Goal: Information Seeking & Learning: Learn about a topic

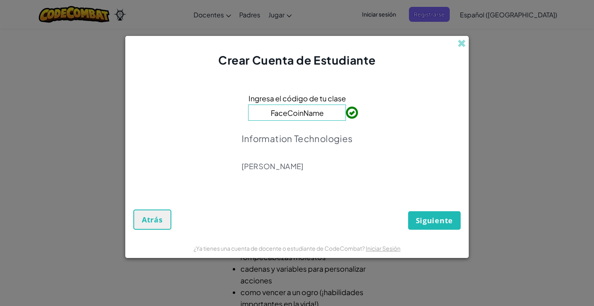
click at [304, 114] on input "FaceCoinName" at bounding box center [297, 113] width 98 height 16
click at [420, 218] on span "Siguiente" at bounding box center [434, 221] width 37 height 10
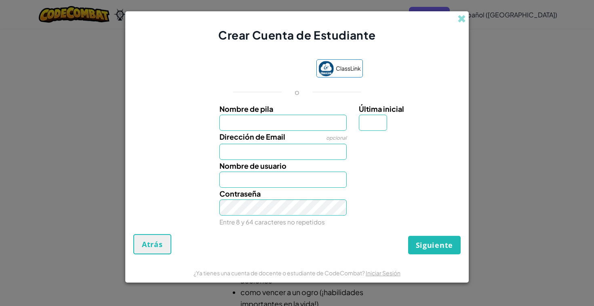
click at [317, 127] on input "Nombre de pila" at bounding box center [283, 123] width 128 height 16
click at [301, 154] on input "Dirección de Email" at bounding box center [283, 152] width 128 height 16
click at [301, 134] on div "Dirección de Email opcional" at bounding box center [283, 145] width 140 height 29
click at [299, 131] on div "Dirección de Email opcional" at bounding box center [283, 145] width 140 height 29
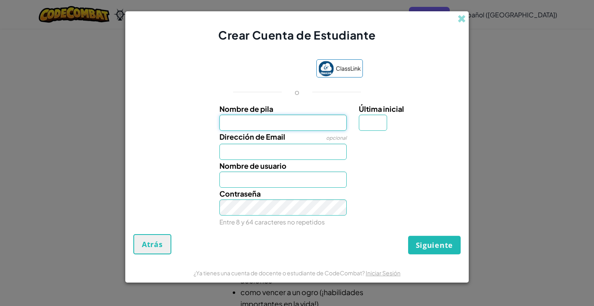
click at [297, 126] on input "Nombre de pila" at bounding box center [283, 123] width 128 height 16
drag, startPoint x: 292, startPoint y: 163, endPoint x: 299, endPoint y: 143, distance: 20.6
click at [292, 163] on div "Nombre de usuario" at bounding box center [283, 174] width 140 height 28
click at [291, 148] on input "Dirección de Email" at bounding box center [283, 152] width 128 height 16
click at [296, 127] on input "Nombre de pila" at bounding box center [283, 123] width 128 height 16
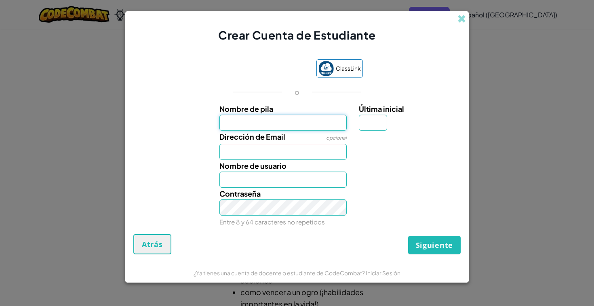
click at [297, 130] on input "Nombre de pila" at bounding box center [283, 123] width 128 height 16
type input "E"
click at [261, 122] on input "Nombre de pila" at bounding box center [283, 123] width 128 height 16
click at [222, 148] on input "Dirección de Email" at bounding box center [283, 152] width 128 height 16
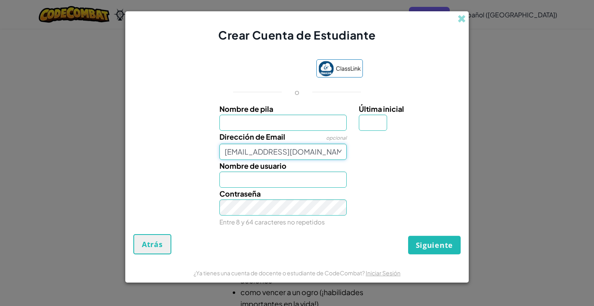
type input "AL07125489@tecmilenio.mx"
click at [280, 126] on input "Nombre de pila" at bounding box center [283, 123] width 128 height 16
click at [272, 176] on input "Nombre de usuario" at bounding box center [283, 180] width 128 height 16
click at [265, 120] on input "Nombre de pila" at bounding box center [283, 123] width 128 height 16
click at [256, 179] on input "Nombre de usuario" at bounding box center [283, 180] width 128 height 16
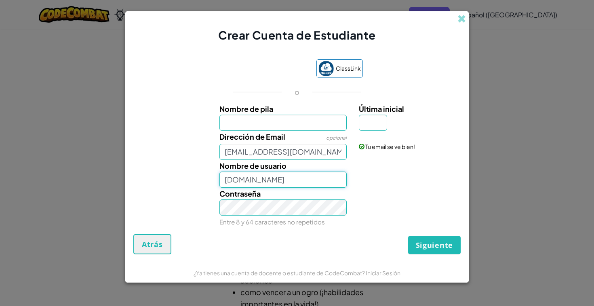
type input "balboa.st"
click at [267, 122] on input "Nombre de pila" at bounding box center [283, 123] width 128 height 16
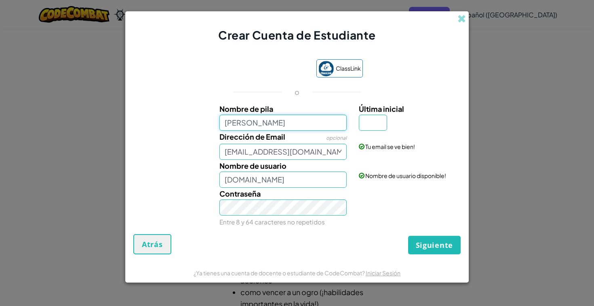
type input "Esteban Balboa"
click at [314, 149] on input "AL07125489@tecmilenio.mx" at bounding box center [283, 152] width 128 height 16
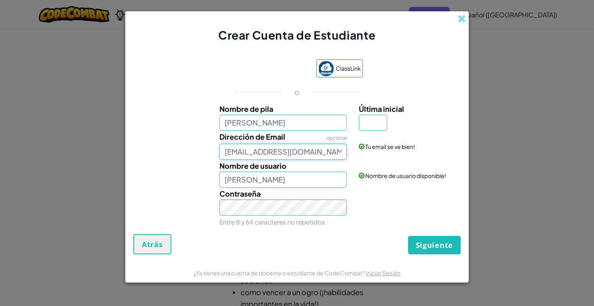
drag, startPoint x: 326, startPoint y: 152, endPoint x: 215, endPoint y: 154, distance: 111.1
click at [215, 154] on div "Dirección de Email opcional AL07125489@tecmilenio.mx" at bounding box center [283, 145] width 140 height 29
click at [328, 219] on div "Contraseña Entre 8 y 64 caracteres no repetidos" at bounding box center [283, 208] width 140 height 40
click at [372, 123] on input "Última inicial" at bounding box center [373, 123] width 28 height 16
type input "E"
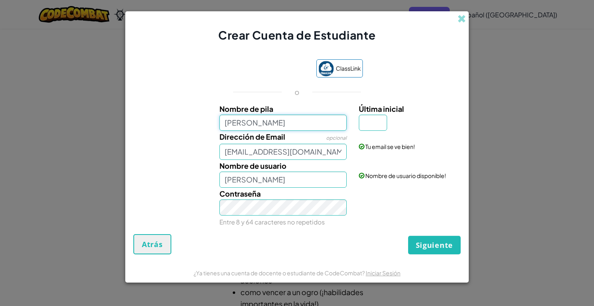
click at [257, 124] on input "Esteban Balboa" at bounding box center [283, 123] width 128 height 16
click at [370, 125] on input "Última inicial" at bounding box center [373, 123] width 28 height 16
type input "B"
type input "Esteban BalboaB"
click at [440, 242] on span "Siguiente" at bounding box center [434, 245] width 37 height 10
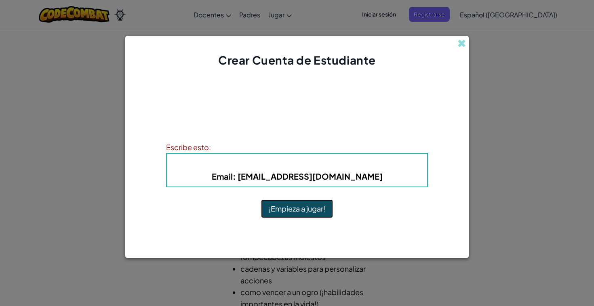
click at [326, 209] on button "¡Empieza a jugar!" at bounding box center [297, 209] width 72 height 19
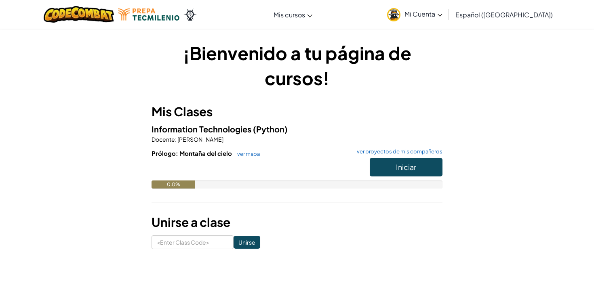
click at [421, 12] on link "Mi Cuenta" at bounding box center [414, 14] width 63 height 25
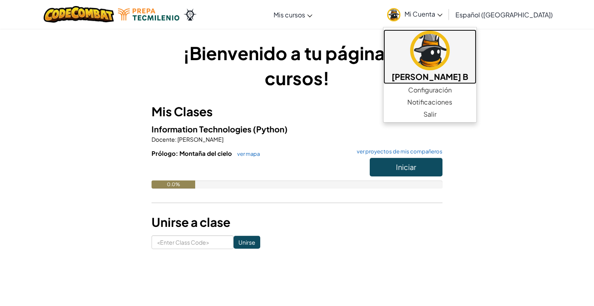
click at [438, 58] on img at bounding box center [430, 51] width 40 height 40
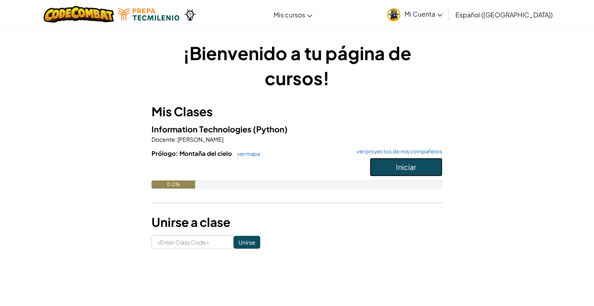
click at [431, 161] on button "Iniciar" at bounding box center [406, 167] width 73 height 19
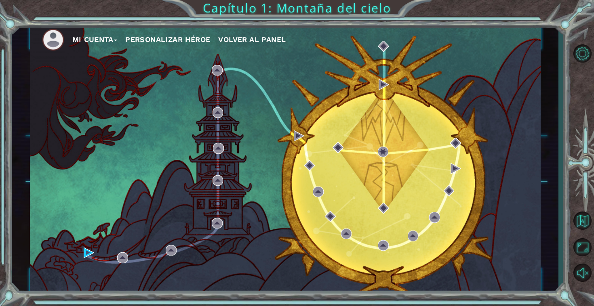
click at [311, 131] on div "Mi Cuenta Personalizar héroe Volver al panel" at bounding box center [285, 159] width 511 height 269
click at [293, 134] on div "Mi Cuenta Personalizar héroe Volver al panel" at bounding box center [285, 159] width 511 height 269
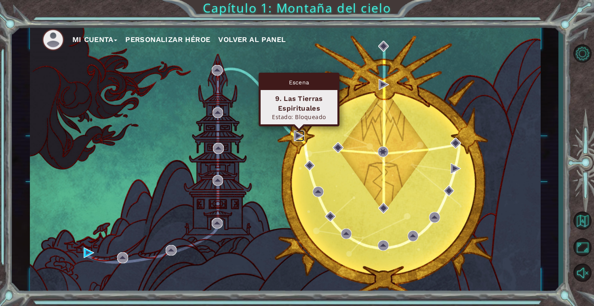
click at [297, 135] on img at bounding box center [299, 135] width 11 height 11
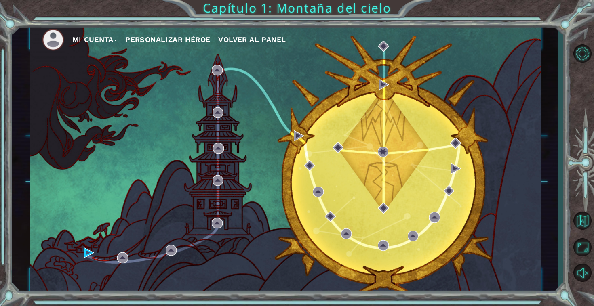
click at [299, 141] on div "Mi Cuenta Personalizar héroe Volver al panel" at bounding box center [285, 159] width 511 height 269
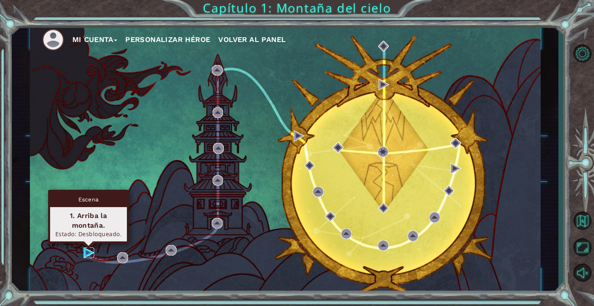
click at [89, 255] on img at bounding box center [89, 253] width 11 height 11
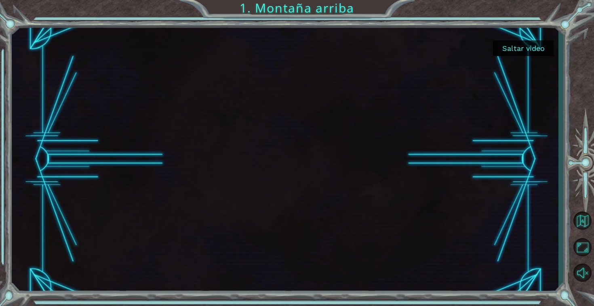
click at [508, 54] on button "Saltar video" at bounding box center [523, 48] width 61 height 16
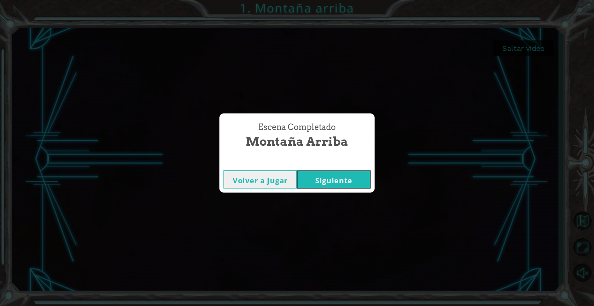
click at [358, 181] on button "Siguiente" at bounding box center [334, 179] width 74 height 18
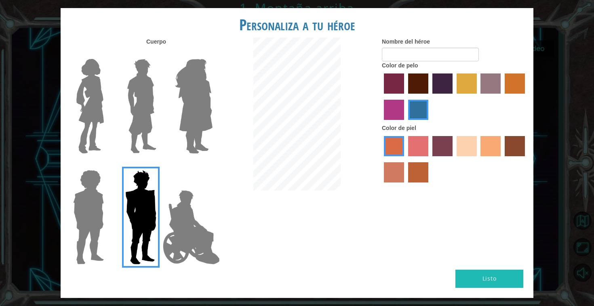
click at [223, 101] on div at bounding box center [297, 115] width 158 height 155
click at [185, 100] on img at bounding box center [194, 106] width 44 height 101
click at [212, 54] on input "Hero Amethyst" at bounding box center [212, 54] width 0 height 0
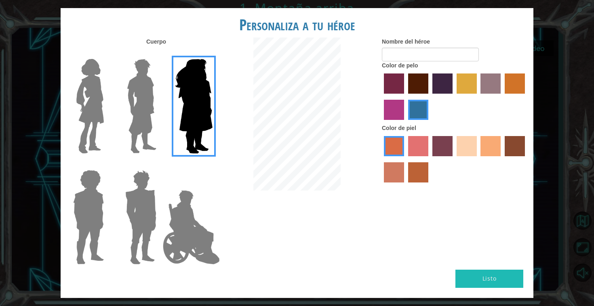
click at [148, 122] on img at bounding box center [142, 106] width 36 height 101
click at [160, 54] on input "Hero Lars" at bounding box center [160, 54] width 0 height 0
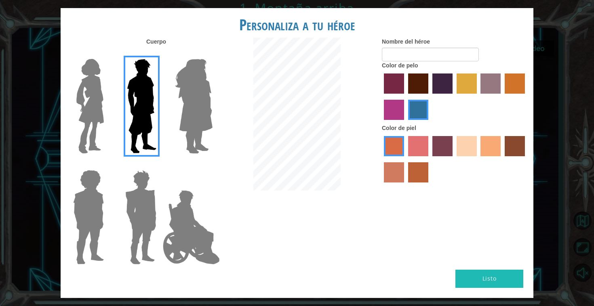
click at [106, 97] on img at bounding box center [90, 106] width 34 height 101
click at [107, 54] on input "Hero Connie" at bounding box center [107, 54] width 0 height 0
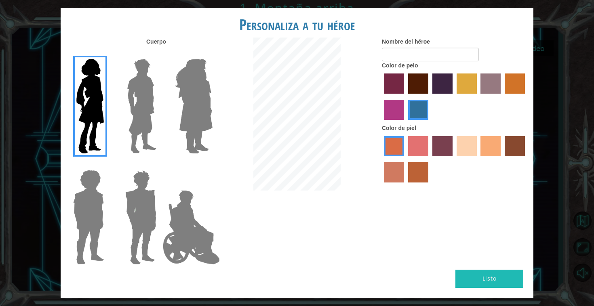
click at [103, 171] on img at bounding box center [88, 217] width 37 height 101
click at [107, 165] on input "Hero Steven" at bounding box center [107, 165] width 0 height 0
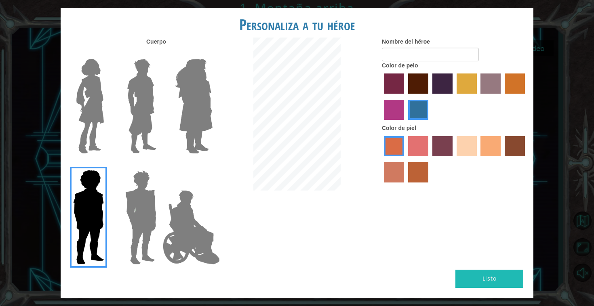
click at [127, 186] on img at bounding box center [141, 217] width 38 height 101
click at [160, 165] on input "Hero Garnet" at bounding box center [160, 165] width 0 height 0
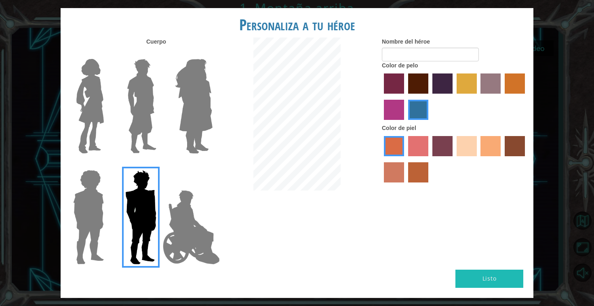
click at [135, 143] on img at bounding box center [142, 106] width 36 height 101
click at [160, 54] on input "Hero Lars" at bounding box center [160, 54] width 0 height 0
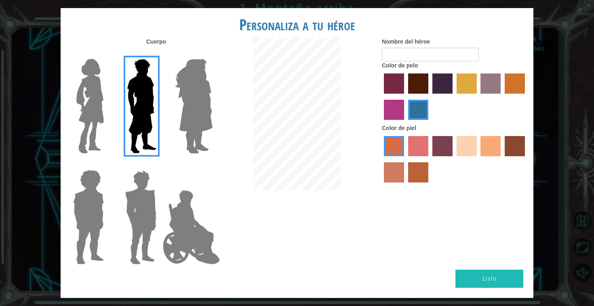
click at [474, 83] on label "tulip tree hair color" at bounding box center [467, 84] width 20 height 20
click at [454, 97] on input "tulip tree hair color" at bounding box center [454, 97] width 0 height 0
click at [499, 81] on label "bazaar hair color" at bounding box center [490, 84] width 20 height 20
click at [478, 97] on input "bazaar hair color" at bounding box center [478, 97] width 0 height 0
click at [523, 88] on label "gold drop hair color" at bounding box center [515, 84] width 20 height 20
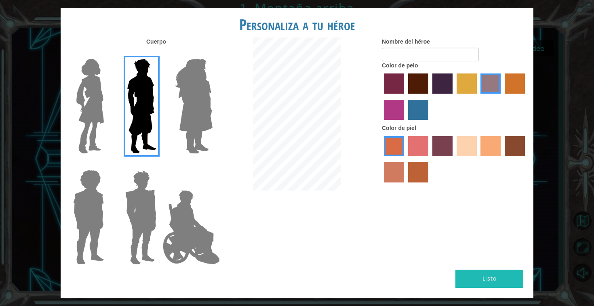
click at [502, 97] on input "gold drop hair color" at bounding box center [502, 97] width 0 height 0
click at [424, 84] on label "maroon hair color" at bounding box center [418, 84] width 20 height 20
click at [405, 97] on input "maroon hair color" at bounding box center [405, 97] width 0 height 0
click at [399, 84] on label "paprika hair color" at bounding box center [394, 84] width 20 height 20
click at [381, 97] on input "paprika hair color" at bounding box center [381, 97] width 0 height 0
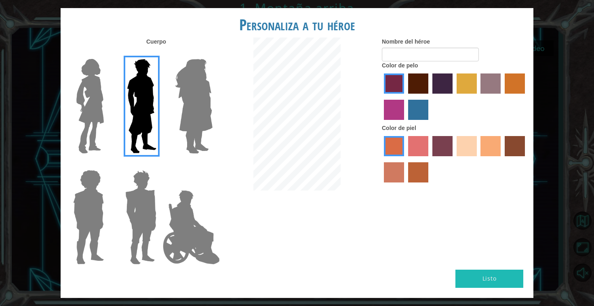
click at [414, 86] on label "maroon hair color" at bounding box center [418, 84] width 20 height 20
click at [405, 97] on input "maroon hair color" at bounding box center [405, 97] width 0 height 0
click at [438, 94] on div at bounding box center [454, 98] width 145 height 53
click at [440, 135] on div at bounding box center [454, 160] width 145 height 53
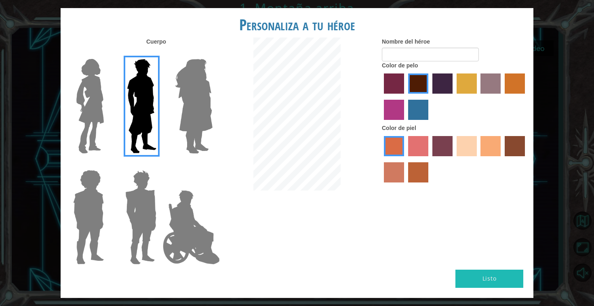
click at [440, 146] on label "tosca skin color" at bounding box center [442, 146] width 20 height 20
click at [429, 159] on input "tosca skin color" at bounding box center [429, 159] width 0 height 0
click at [461, 90] on label "tulip tree hair color" at bounding box center [467, 84] width 20 height 20
click at [454, 97] on input "tulip tree hair color" at bounding box center [454, 97] width 0 height 0
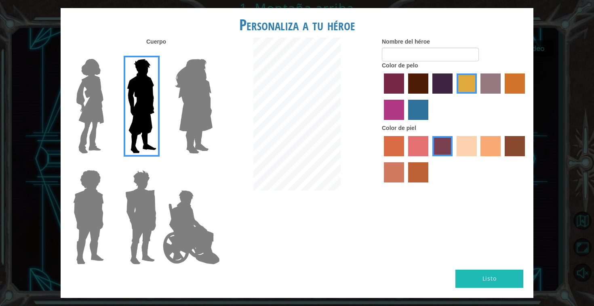
click at [457, 148] on label "sandy beach skin color" at bounding box center [467, 146] width 20 height 20
click at [454, 159] on input "sandy beach skin color" at bounding box center [454, 159] width 0 height 0
click at [481, 150] on label "tacao skin color" at bounding box center [490, 146] width 20 height 20
click at [478, 159] on input "tacao skin color" at bounding box center [478, 159] width 0 height 0
click at [465, 146] on label "sandy beach skin color" at bounding box center [467, 146] width 20 height 20
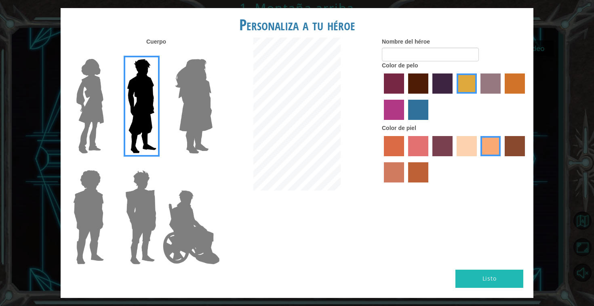
click at [454, 159] on input "sandy beach skin color" at bounding box center [454, 159] width 0 height 0
click at [93, 107] on img at bounding box center [90, 106] width 34 height 101
click at [107, 54] on input "Hero Connie" at bounding box center [107, 54] width 0 height 0
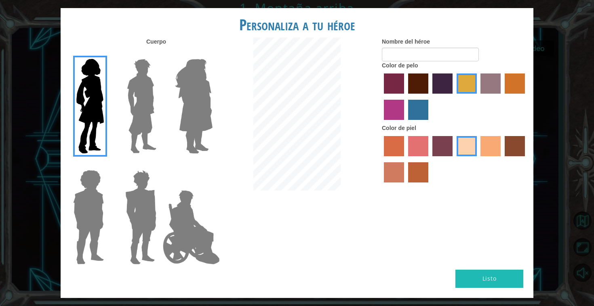
click at [98, 168] on img at bounding box center [88, 217] width 37 height 101
click at [107, 165] on input "Hero Steven" at bounding box center [107, 165] width 0 height 0
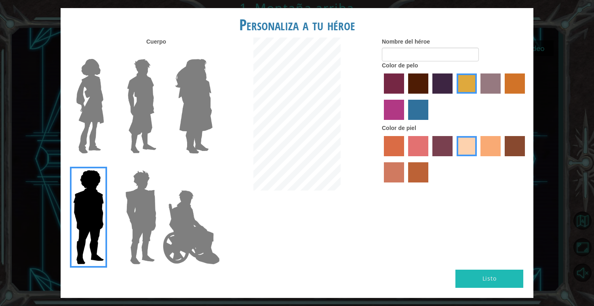
click at [135, 184] on img at bounding box center [141, 217] width 38 height 101
click at [160, 165] on input "Hero Garnet" at bounding box center [160, 165] width 0 height 0
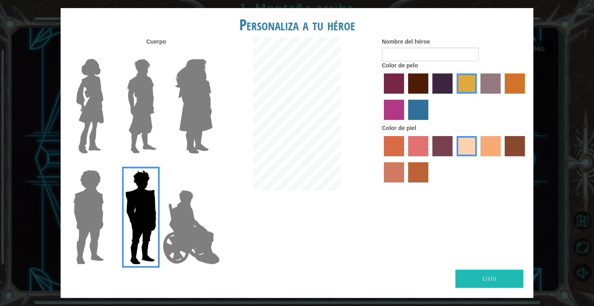
click at [195, 195] on img at bounding box center [191, 227] width 63 height 81
click at [212, 165] on input "Hero Jamie" at bounding box center [212, 165] width 0 height 0
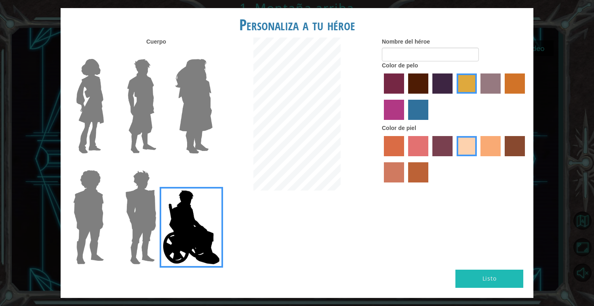
click at [143, 97] on img at bounding box center [142, 106] width 36 height 101
click at [160, 54] on input "Hero Lars" at bounding box center [160, 54] width 0 height 0
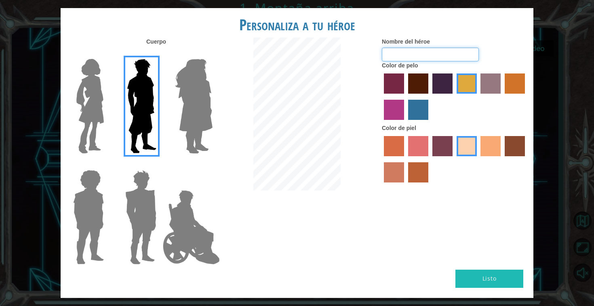
click at [411, 61] on label "Color de pelo" at bounding box center [400, 65] width 36 height 8
click at [413, 51] on input "Nombre del héroe" at bounding box center [430, 55] width 97 height 14
type input "B"
type input "rocky"
click at [491, 264] on div "Cuerpo Nombre del héroe rocky Color de pelo Color [PERSON_NAME]" at bounding box center [297, 154] width 473 height 232
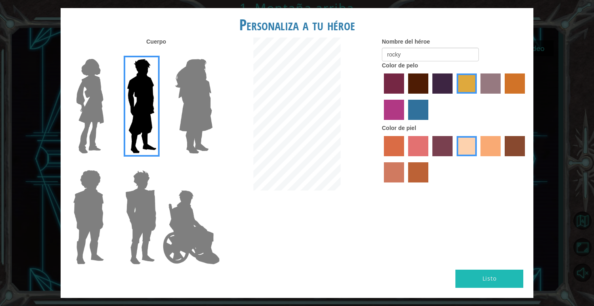
click at [489, 280] on button "Listo" at bounding box center [489, 279] width 68 height 18
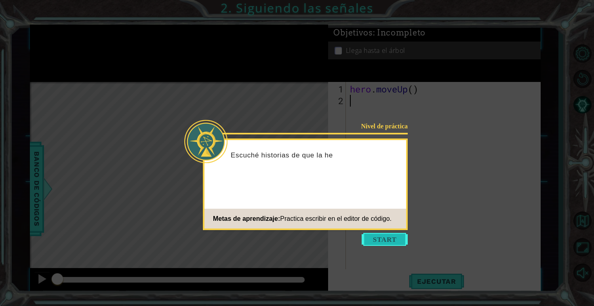
click at [377, 237] on button "Start" at bounding box center [385, 239] width 46 height 13
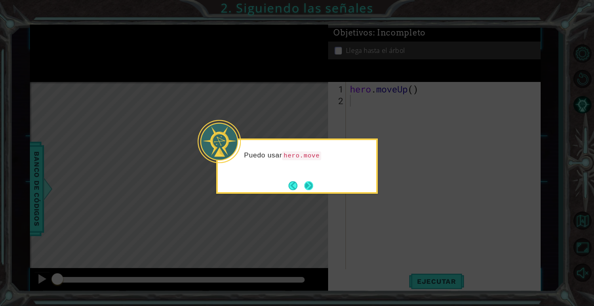
click at [309, 181] on button "Next" at bounding box center [309, 186] width 10 height 10
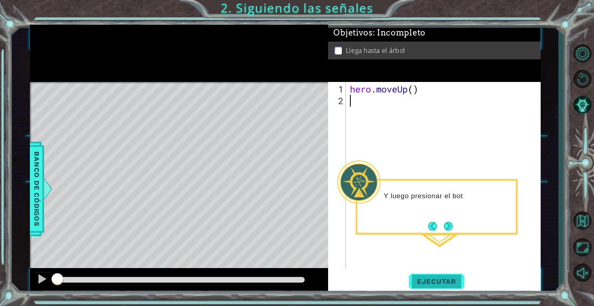
click at [431, 279] on span "Ejecutar" at bounding box center [436, 282] width 55 height 8
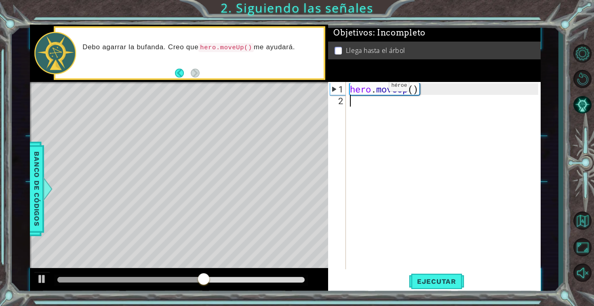
click at [377, 88] on div "hero . moveUp ( )" at bounding box center [445, 188] width 194 height 211
type textarea "hero.moveUp()"
click at [394, 117] on div "hero . moveUp ( )" at bounding box center [445, 188] width 194 height 211
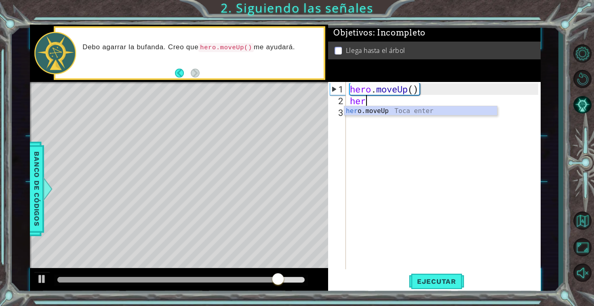
type textarea "hero"
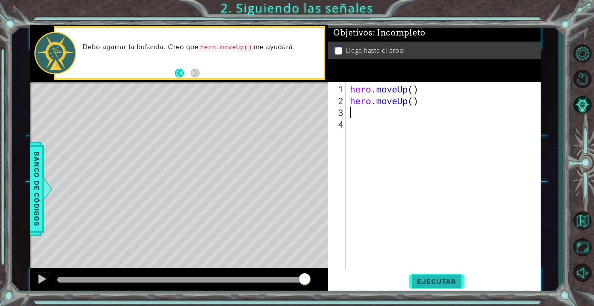
click at [459, 273] on button "Ejecutar" at bounding box center [436, 281] width 55 height 21
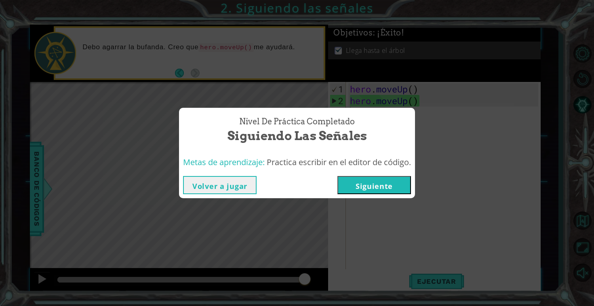
click at [389, 181] on button "Siguiente" at bounding box center [374, 185] width 74 height 18
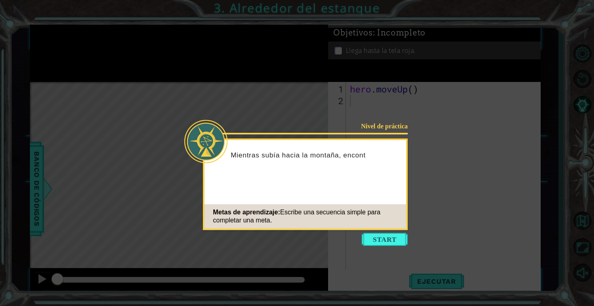
click at [386, 247] on icon at bounding box center [297, 153] width 594 height 306
click at [384, 242] on button "Start" at bounding box center [385, 239] width 46 height 13
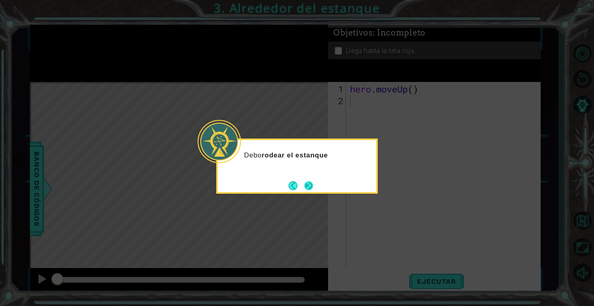
click at [310, 188] on button "Next" at bounding box center [308, 185] width 9 height 9
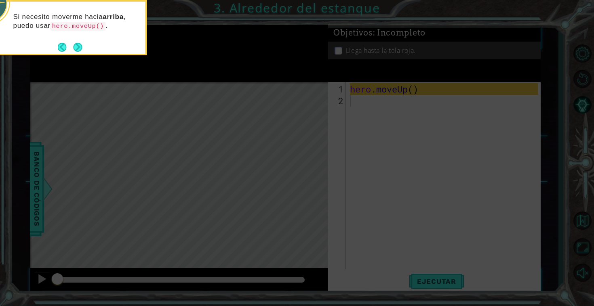
click at [83, 48] on div "Si necesito moverme hacia arriba , puedo usar hero.moveUp() ." at bounding box center [66, 27] width 162 height 55
click at [78, 48] on button "Next" at bounding box center [77, 46] width 9 height 9
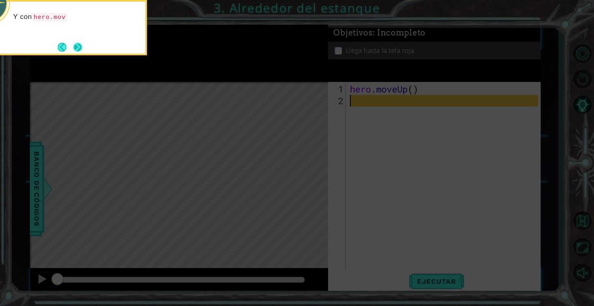
click at [80, 46] on button "Next" at bounding box center [77, 46] width 9 height 9
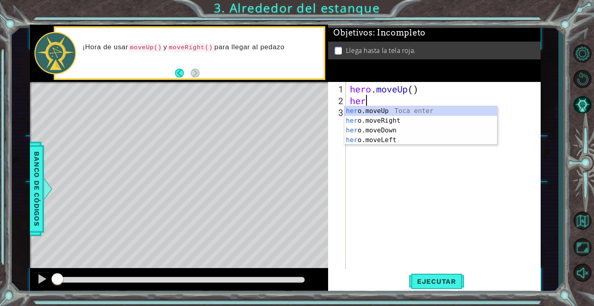
scroll to position [0, 0]
type textarea "herm"
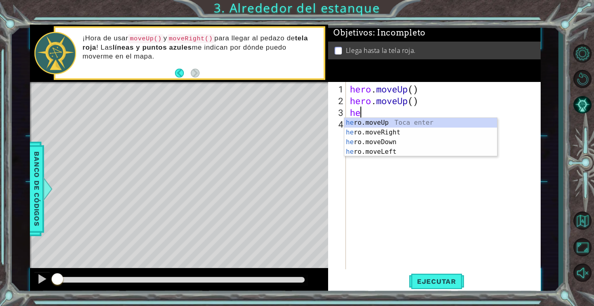
scroll to position [0, 0]
type textarea "hero"
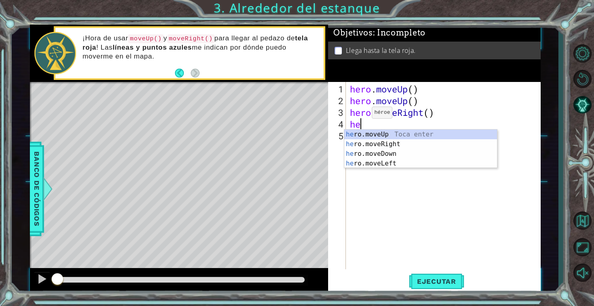
type textarea "her"
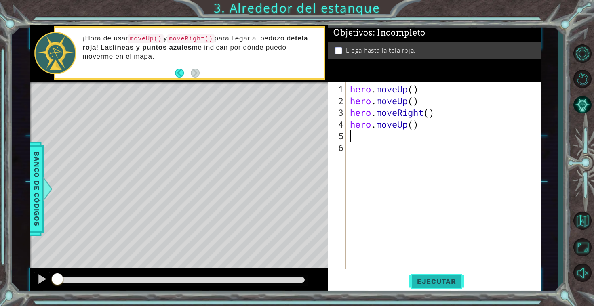
click at [431, 276] on button "Ejecutar" at bounding box center [436, 281] width 55 height 21
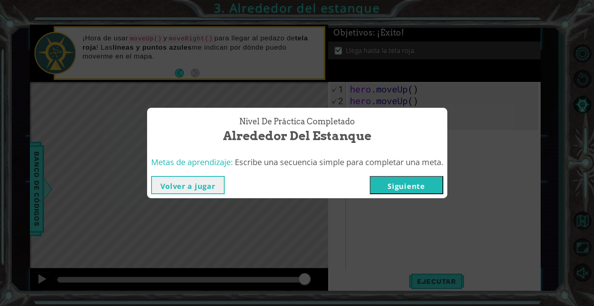
click at [426, 192] on button "Siguiente" at bounding box center [407, 185] width 74 height 18
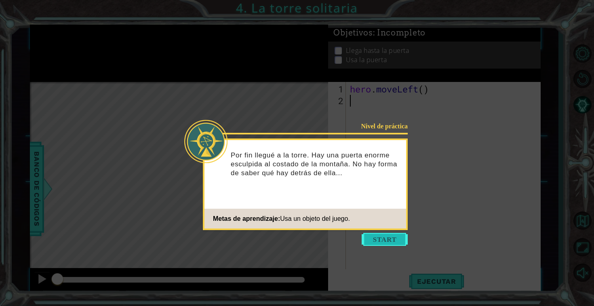
click at [391, 240] on button "Start" at bounding box center [385, 239] width 46 height 13
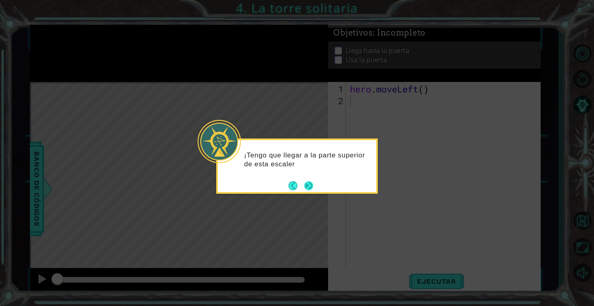
click at [309, 185] on button "Next" at bounding box center [308, 185] width 9 height 9
click at [314, 183] on button "Next" at bounding box center [308, 185] width 9 height 9
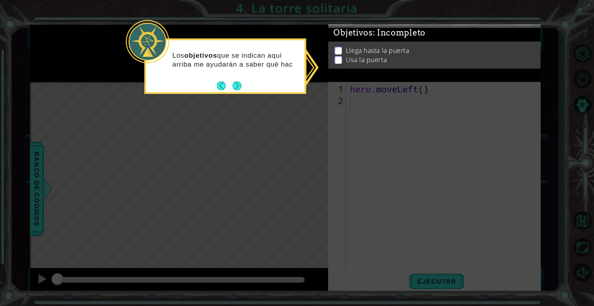
click at [242, 78] on div "Los objetivos que se indican aquí arriba me ayudarán a saber qué hac" at bounding box center [225, 63] width 158 height 41
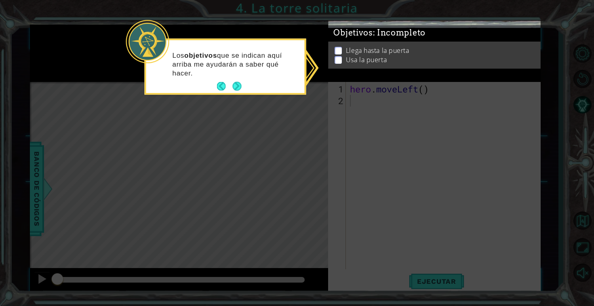
click at [241, 80] on footer at bounding box center [229, 86] width 25 height 12
click at [241, 82] on button "Next" at bounding box center [236, 86] width 9 height 9
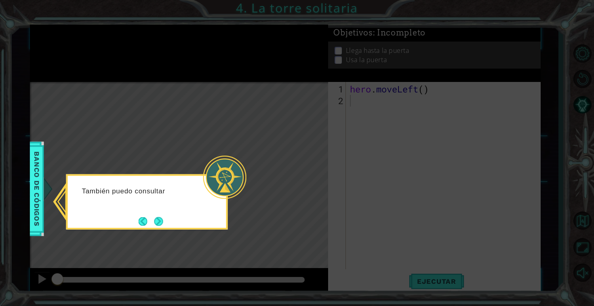
click at [172, 215] on div "También puedo consultar" at bounding box center [147, 202] width 162 height 55
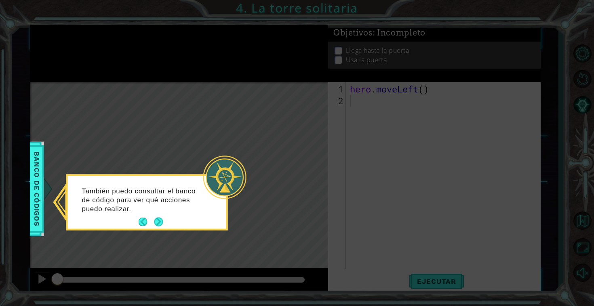
click at [161, 217] on footer at bounding box center [151, 222] width 25 height 12
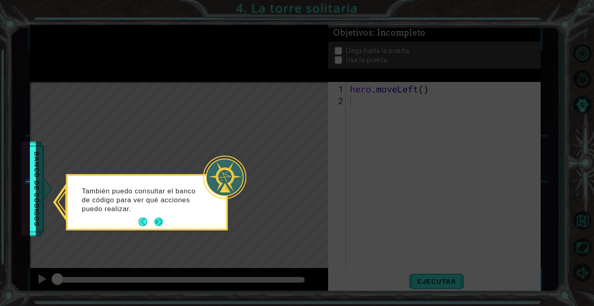
click at [161, 219] on button "Next" at bounding box center [158, 222] width 9 height 9
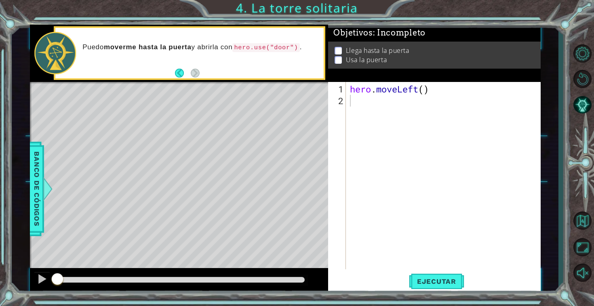
click at [361, 101] on div "hero . moveLeft ( )" at bounding box center [445, 188] width 194 height 211
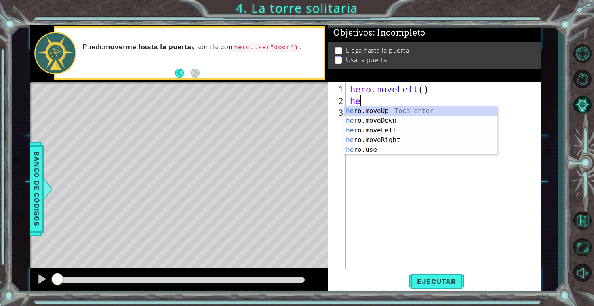
type textarea "her"
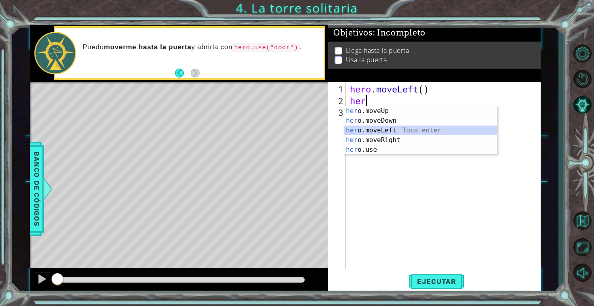
click at [370, 132] on div "her o.moveUp Toca enter her o.moveDown Toca enter her o.moveLeft [PERSON_NAME] …" at bounding box center [420, 140] width 153 height 68
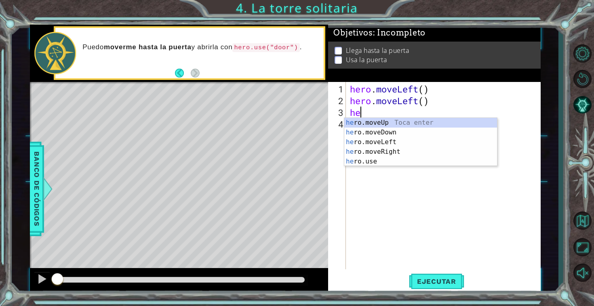
type textarea "her"
click at [400, 123] on div "her o.moveUp Toca enter her o.moveDown Toca enter her o.moveLeft [PERSON_NAME] …" at bounding box center [420, 152] width 153 height 68
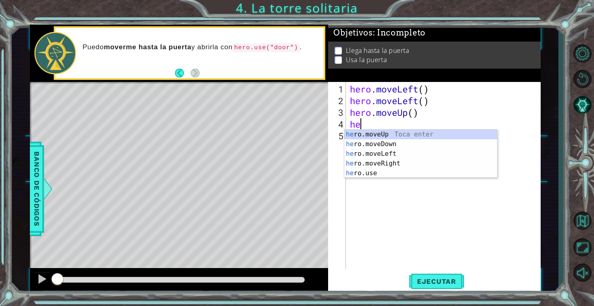
type textarea "her"
click at [394, 137] on div "her o.moveUp Toca enter her o.moveDown Toca enter her o.moveLeft [PERSON_NAME] …" at bounding box center [420, 164] width 153 height 68
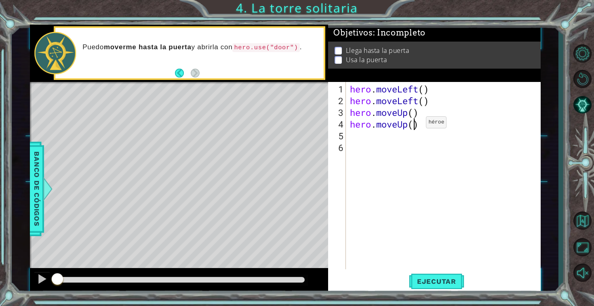
click at [414, 125] on div "hero . moveLeft ( ) hero . moveLeft ( ) hero . moveUp ( ) hero . moveUp ( )" at bounding box center [445, 188] width 194 height 211
type textarea "hero.moveUp()"
click at [409, 142] on div "hero . moveLeft ( ) hero . moveLeft ( ) hero . moveUp ( ) hero . moveUp ( )" at bounding box center [445, 188] width 194 height 211
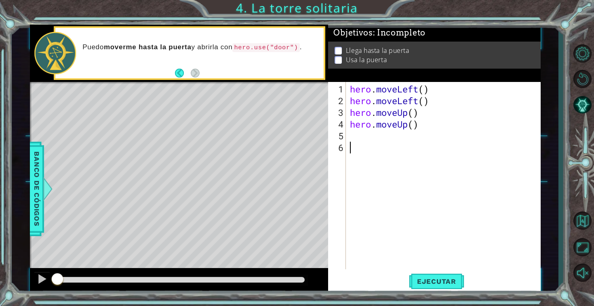
click at [405, 137] on div "hero . moveLeft ( ) hero . moveLeft ( ) hero . moveUp ( ) hero . moveUp ( )" at bounding box center [445, 188] width 194 height 211
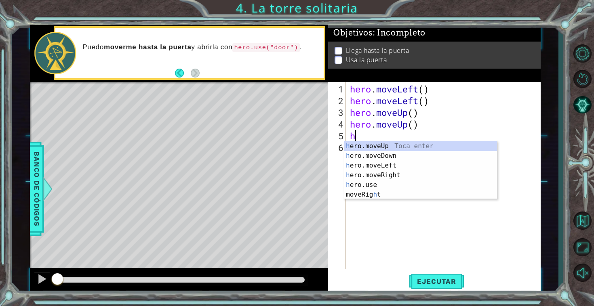
type textarea "he"
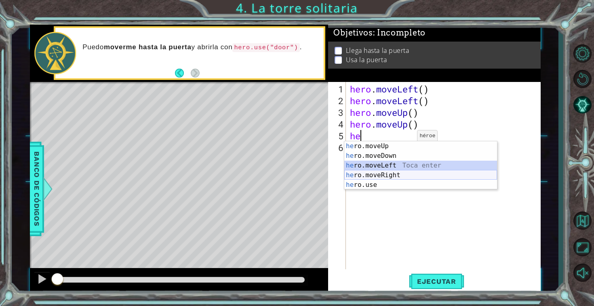
drag, startPoint x: 404, startPoint y: 167, endPoint x: 402, endPoint y: 174, distance: 7.8
click at [402, 174] on div "he ro.moveUp Toca enter he ro.moveDown Toca enter he ro.moveLeft Toca enter he …" at bounding box center [420, 175] width 153 height 68
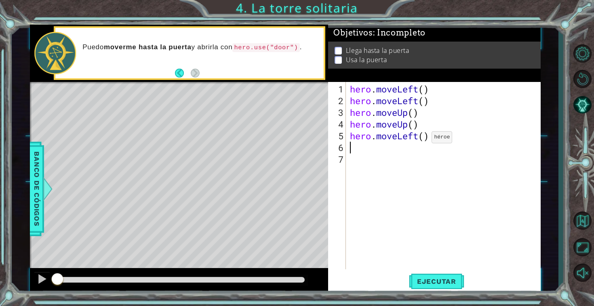
click at [419, 140] on div "hero . moveLeft ( ) hero . moveLeft ( ) hero . moveUp ( ) hero . moveUp ( ) her…" at bounding box center [445, 188] width 194 height 211
type textarea "hero.moveRight()"
click at [389, 159] on div "hero . moveLeft ( ) hero . moveLeft ( ) hero . moveUp ( ) hero . moveUp ( ) her…" at bounding box center [445, 188] width 194 height 211
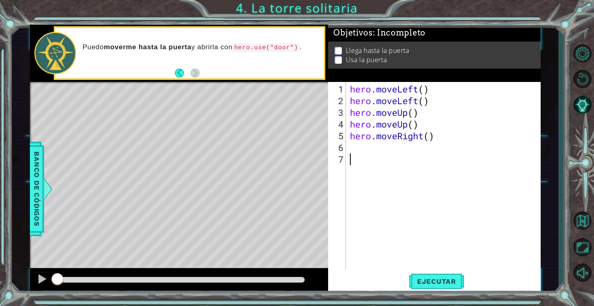
click at [389, 153] on div "hero . moveLeft ( ) hero . moveLeft ( ) hero . moveUp ( ) hero . moveUp ( ) her…" at bounding box center [445, 188] width 194 height 211
click at [432, 138] on div "hero . moveLeft ( ) hero . moveLeft ( ) hero . moveUp ( ) hero . moveUp ( ) her…" at bounding box center [445, 188] width 194 height 211
type textarea "hero.moveRight(2)"
click at [419, 144] on div "hero . moveLeft ( ) hero . moveLeft ( ) hero . moveUp ( ) hero . moveUp ( ) her…" at bounding box center [445, 188] width 194 height 211
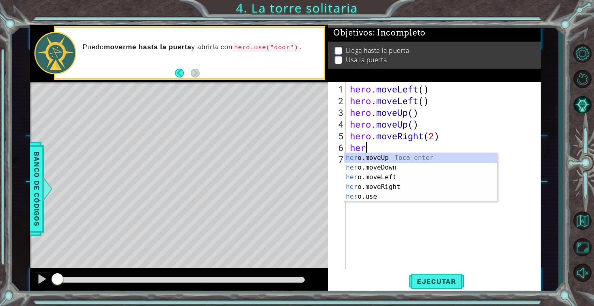
scroll to position [0, 0]
click at [392, 196] on div "her o.moveUp Toca enter her o.moveDown Toca enter her o.moveLeft [PERSON_NAME] …" at bounding box center [420, 187] width 153 height 68
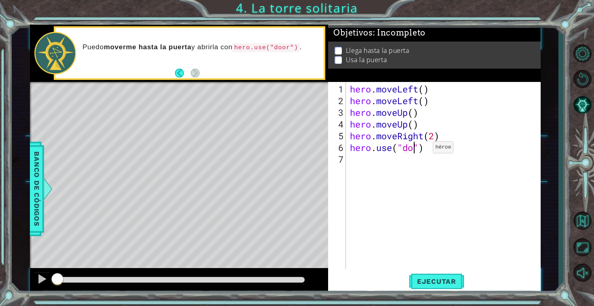
scroll to position [0, 3]
type textarea "hero.use("door")"
click at [431, 286] on button "Ejecutar" at bounding box center [436, 281] width 55 height 21
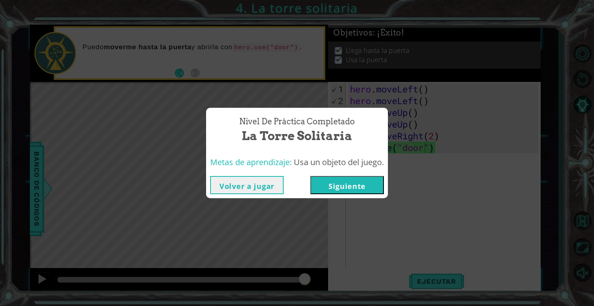
click at [357, 185] on button "Siguiente" at bounding box center [347, 185] width 74 height 18
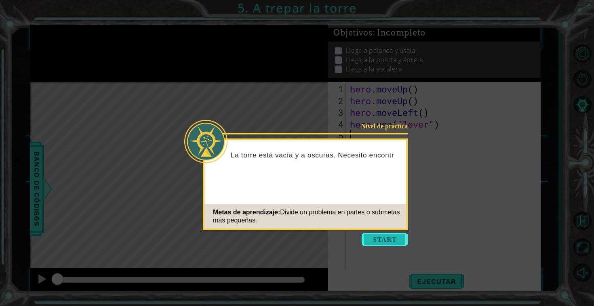
click at [382, 240] on button "Start" at bounding box center [385, 239] width 46 height 13
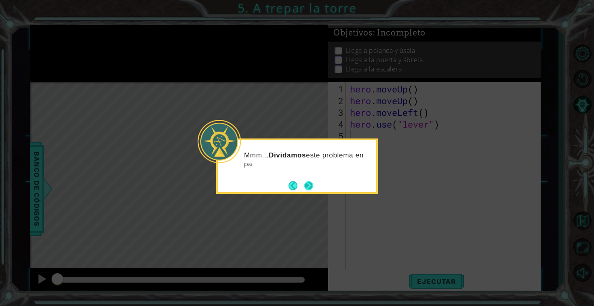
click at [305, 183] on button "Next" at bounding box center [308, 185] width 9 height 9
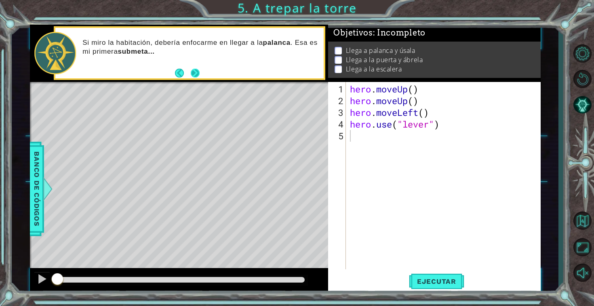
click at [199, 72] on button "Next" at bounding box center [194, 72] width 11 height 11
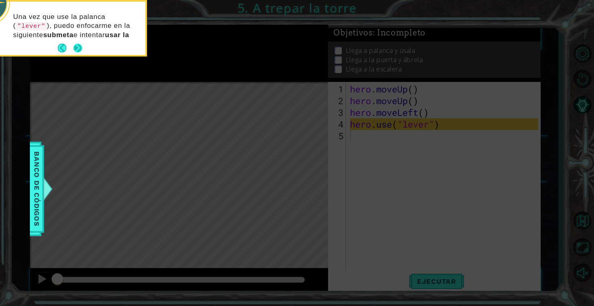
click at [78, 47] on button "Next" at bounding box center [77, 48] width 9 height 9
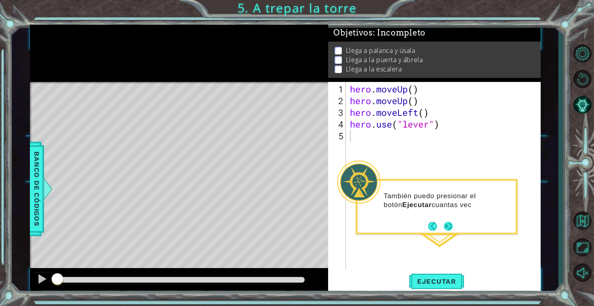
click at [449, 222] on button "Next" at bounding box center [448, 226] width 9 height 9
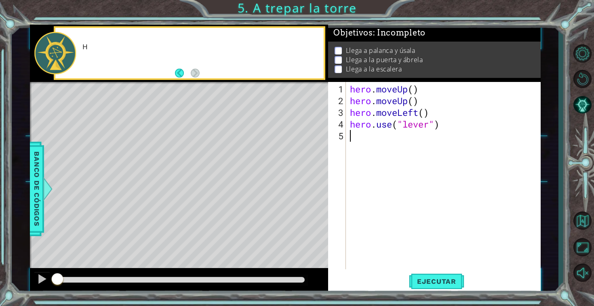
click at [443, 221] on div "hero . moveUp ( ) hero . moveUp ( ) hero . moveLeft ( ) hero . use ( "lever" )" at bounding box center [445, 188] width 194 height 211
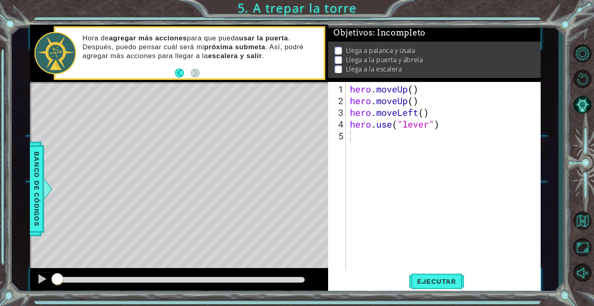
click at [381, 183] on div "hero . moveUp ( ) hero . moveUp ( ) hero . moveLeft ( ) hero . use ( "lever" )" at bounding box center [445, 188] width 194 height 211
type textarea "he"
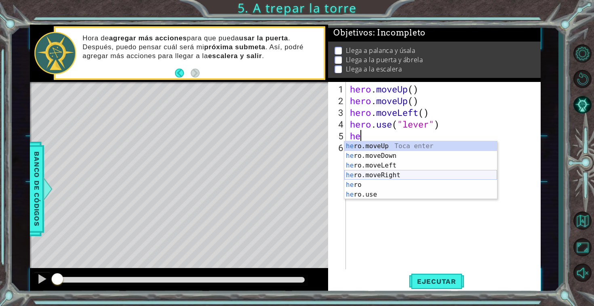
click at [386, 175] on div "he ro.moveUp Toca enter he ro.moveDown Toca enter he ro.moveLeft Toca enter he …" at bounding box center [420, 180] width 153 height 78
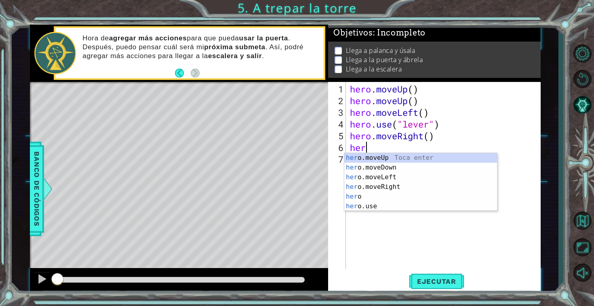
type textarea "h"
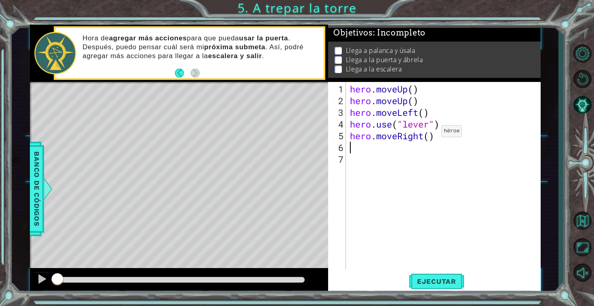
click at [428, 137] on div "hero . moveUp ( ) hero . moveUp ( ) hero . moveLeft ( ) hero . use ( "lever" ) …" at bounding box center [445, 188] width 194 height 211
type textarea "hero.moveRight(3)"
click at [455, 136] on div "hero . moveUp ( ) hero . moveUp ( ) hero . moveLeft ( ) hero . use ( "lever" ) …" at bounding box center [445, 188] width 194 height 211
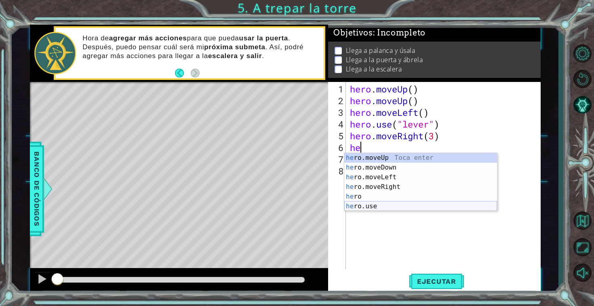
click at [374, 204] on div "he ro.moveUp Toca enter he ro.moveDown Toca enter he ro.moveLeft Toca enter he …" at bounding box center [420, 192] width 153 height 78
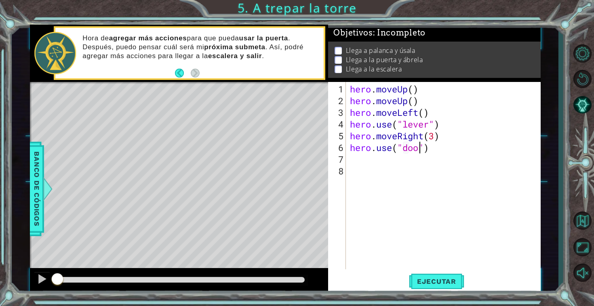
type textarea "hero.use("door")"
click at [447, 155] on div "hero . moveUp ( ) hero . moveUp ( ) hero . moveLeft ( ) hero . use ( "lever" ) …" at bounding box center [445, 188] width 194 height 211
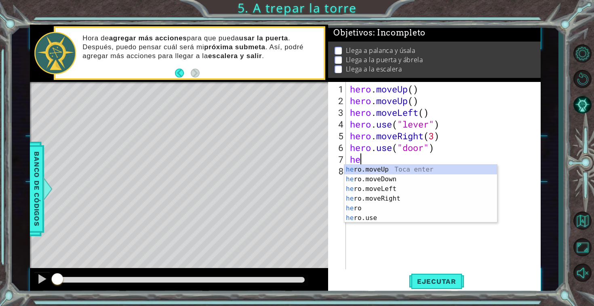
type textarea "her"
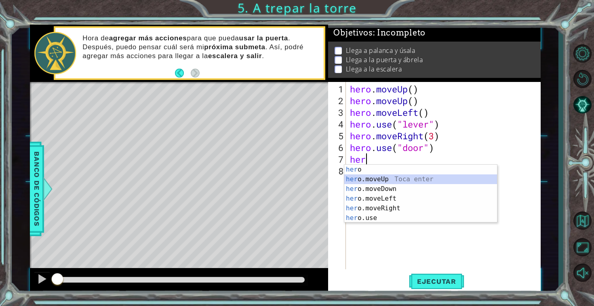
click at [391, 177] on div "her o Toca enter her o.moveUp Toca enter her o.moveDown Toca enter her o.moveLe…" at bounding box center [420, 204] width 153 height 78
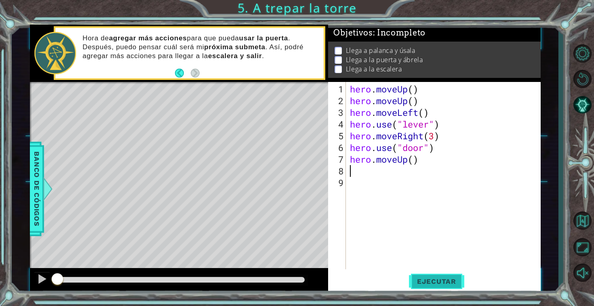
click at [448, 285] on span "Ejecutar" at bounding box center [436, 282] width 55 height 8
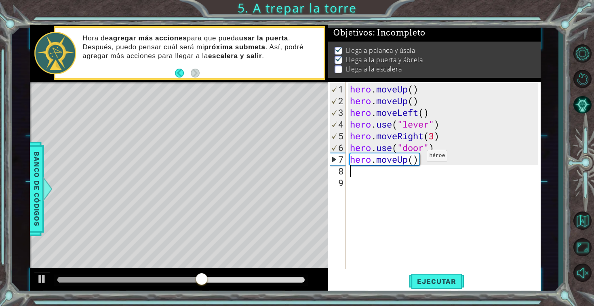
click at [415, 160] on div "hero . moveUp ( ) hero . moveUp ( ) hero . moveLeft ( ) hero . use ( "lever" ) …" at bounding box center [445, 188] width 194 height 211
type textarea "hero.moveUp(2)"
click at [403, 176] on div "hero . moveUp ( ) hero . moveUp ( ) hero . moveLeft ( ) hero . use ( "lever" ) …" at bounding box center [445, 188] width 194 height 211
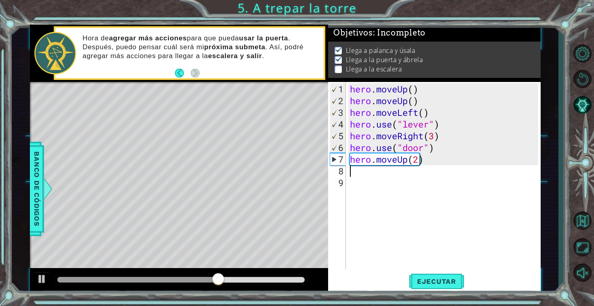
click at [396, 170] on div "hero . moveUp ( ) hero . moveUp ( ) hero . moveLeft ( ) hero . use ( "lever" ) …" at bounding box center [445, 188] width 194 height 211
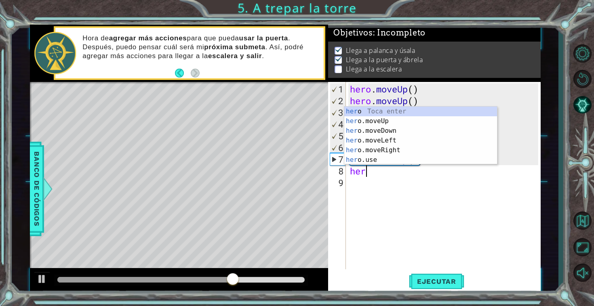
type textarea "hero"
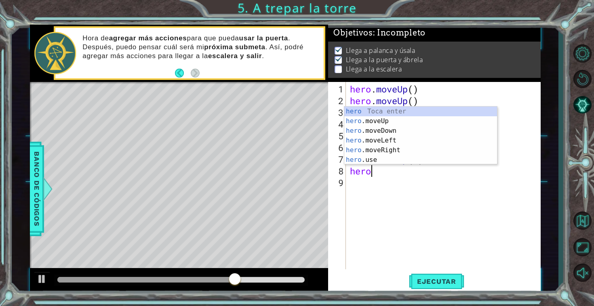
scroll to position [0, 0]
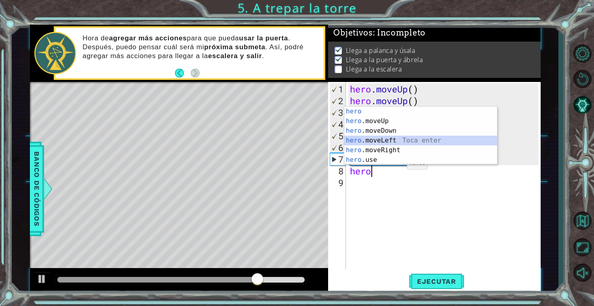
click at [382, 139] on div "hero Toca enter hero .moveUp Toca enter hero .moveDown Toca enter hero .moveLef…" at bounding box center [420, 146] width 153 height 78
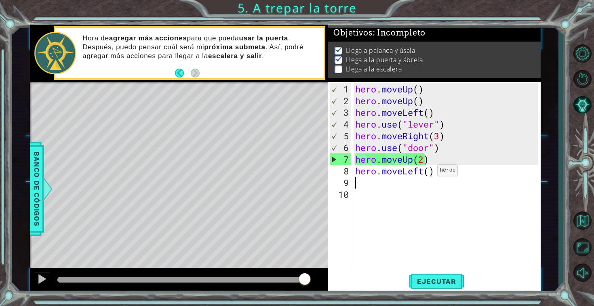
click at [430, 173] on div "hero . moveUp ( ) hero . moveUp ( ) hero . moveLeft ( ) hero . use ( "lever" ) …" at bounding box center [448, 188] width 189 height 211
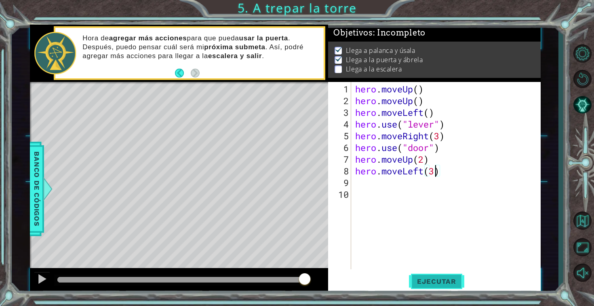
type textarea "hero.moveLeft(3)"
click at [440, 281] on span "Ejecutar" at bounding box center [436, 282] width 55 height 8
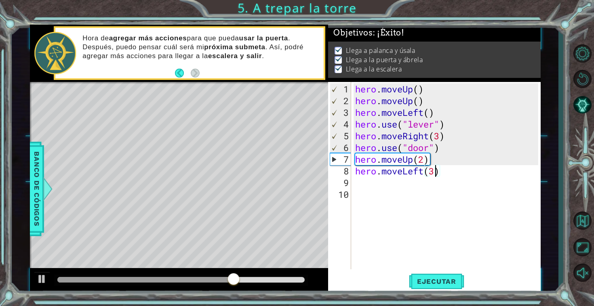
click at [408, 177] on div "hero . moveUp ( ) hero . moveUp ( ) hero . moveLeft ( ) hero . use ( "lever" ) …" at bounding box center [448, 188] width 189 height 211
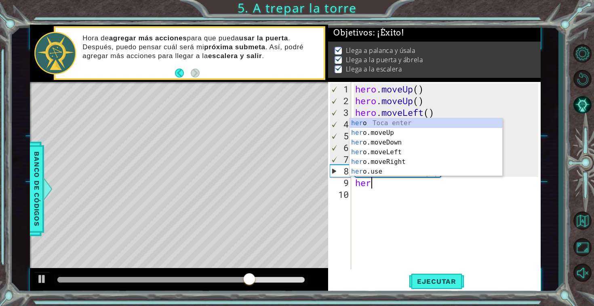
scroll to position [0, 0]
type textarea "hero"
click at [384, 132] on div "hero Toca enter hero .moveUp Toca enter hero .moveDown Toca enter hero .moveLef…" at bounding box center [425, 157] width 153 height 78
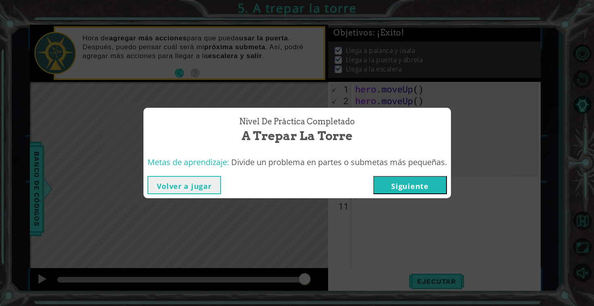
click at [436, 182] on button "Siguiente" at bounding box center [410, 185] width 74 height 18
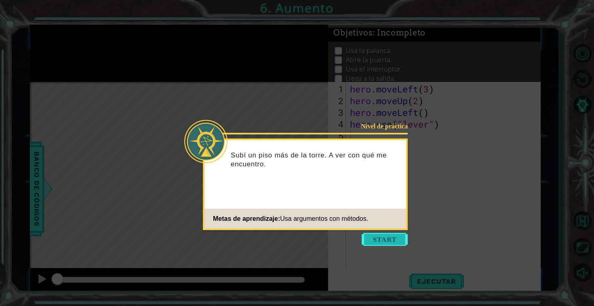
click at [378, 236] on button "Start" at bounding box center [385, 239] width 46 height 13
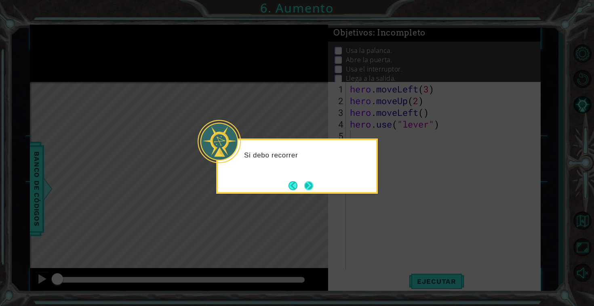
click at [308, 181] on button "Next" at bounding box center [308, 185] width 9 height 9
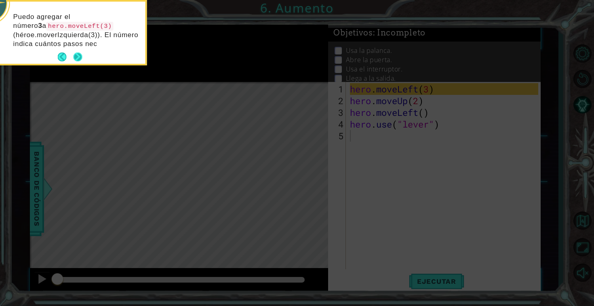
click at [78, 53] on button "Next" at bounding box center [77, 57] width 9 height 9
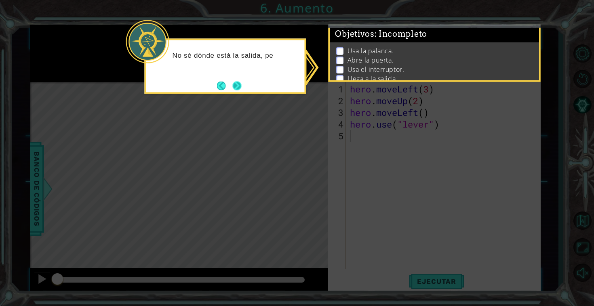
click at [238, 87] on button "Next" at bounding box center [236, 85] width 9 height 9
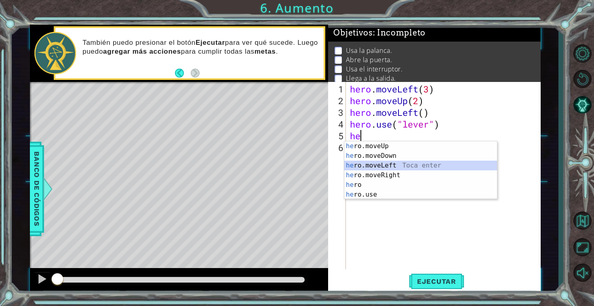
click at [391, 164] on div "he ro.moveUp Toca enter he ro.moveDown Toca enter he ro.moveLeft Toca enter he …" at bounding box center [420, 180] width 153 height 78
type textarea "hero.moveLeft(1)"
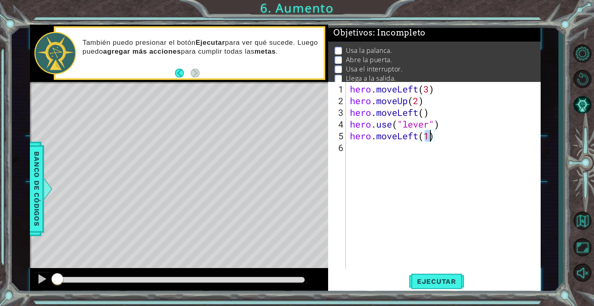
click at [389, 154] on div "hero . moveLeft ( 3 ) hero . moveUp ( 2 ) hero . moveLeft ( ) hero . use ( "lev…" at bounding box center [445, 188] width 194 height 211
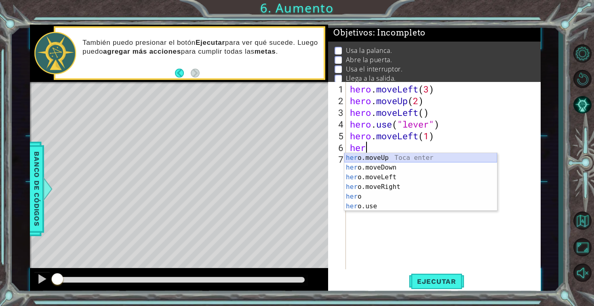
click at [390, 159] on div "her o.moveUp Toca enter her o.moveDown Toca enter her o.moveLeft [PERSON_NAME] …" at bounding box center [420, 192] width 153 height 78
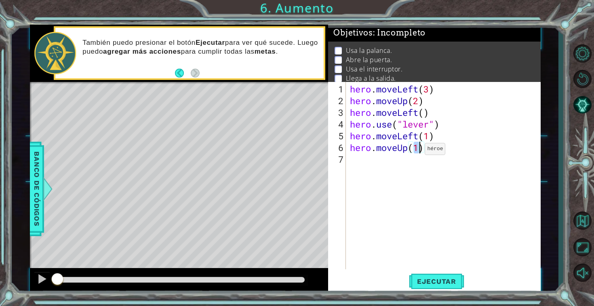
type textarea "hero.moveUp(3)"
click at [383, 159] on div "hero . moveLeft ( 3 ) hero . moveUp ( 2 ) hero . moveLeft ( ) hero . use ( "lev…" at bounding box center [445, 188] width 194 height 211
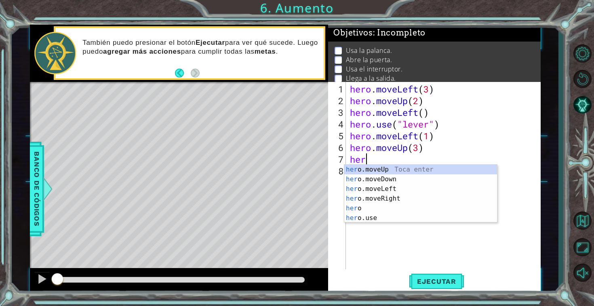
scroll to position [0, 0]
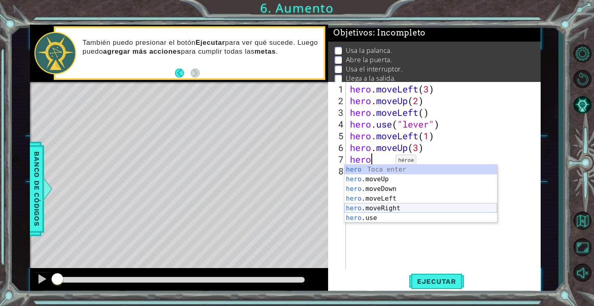
click at [375, 207] on div "hero Toca enter hero .moveUp Toca enter hero .moveDown Toca enter hero .moveLef…" at bounding box center [420, 204] width 153 height 78
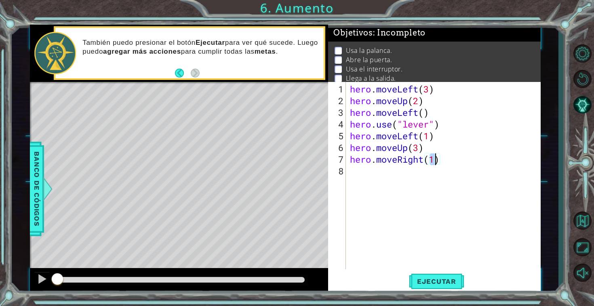
type textarea "hero.moveRight(3)"
click at [417, 167] on div "hero . moveLeft ( 3 ) hero . moveUp ( 2 ) hero . moveLeft ( ) hero . use ( "lev…" at bounding box center [445, 188] width 194 height 211
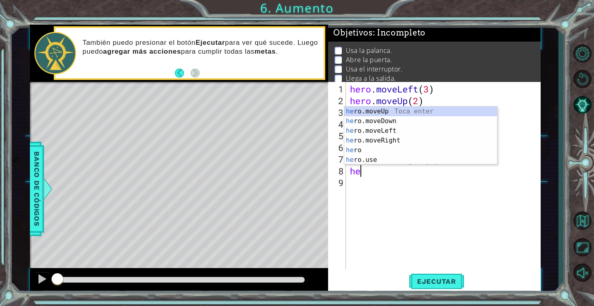
scroll to position [0, 0]
click at [396, 156] on div "her o.moveUp Toca enter her o.moveDown Toca enter her o.moveLeft [PERSON_NAME] …" at bounding box center [420, 146] width 153 height 78
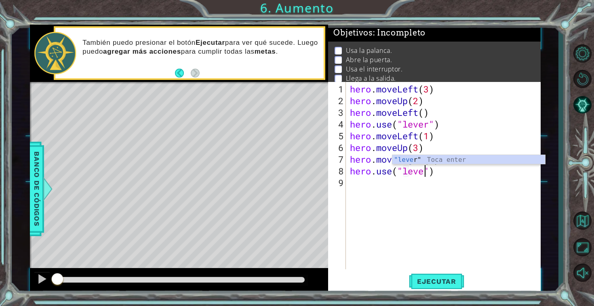
type textarea "hero.use("lever")"
click at [413, 189] on div "hero . moveLeft ( 3 ) hero . moveUp ( 2 ) hero . moveLeft ( ) hero . use ( "lev…" at bounding box center [445, 188] width 194 height 211
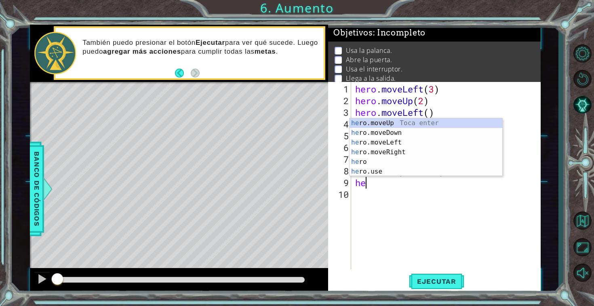
scroll to position [0, 0]
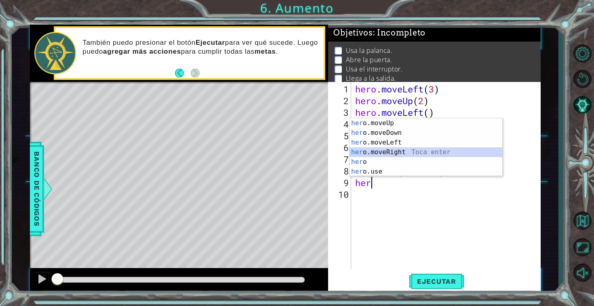
click at [407, 148] on div "her o.moveUp Toca enter her o.moveDown Toca enter her o.moveLeft [PERSON_NAME] …" at bounding box center [425, 157] width 153 height 78
type textarea "hero.moveRight(1)"
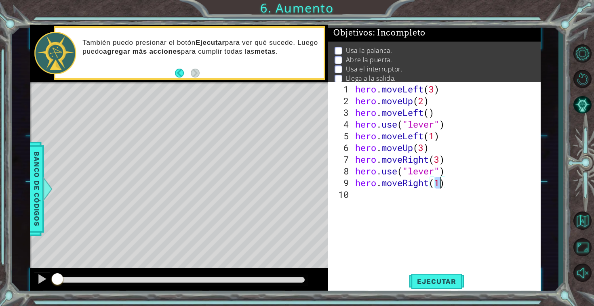
click at [385, 197] on div "hero . moveLeft ( 3 ) hero . moveUp ( 2 ) hero . moveLeft ( ) hero . use ( "lev…" at bounding box center [448, 188] width 189 height 211
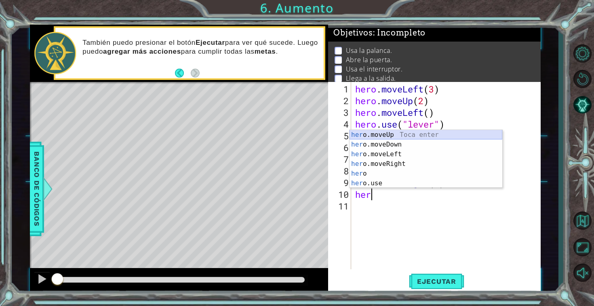
click at [394, 136] on div "her o.moveUp Toca enter her o.moveDown Toca enter her o.moveLeft [PERSON_NAME] …" at bounding box center [425, 169] width 153 height 78
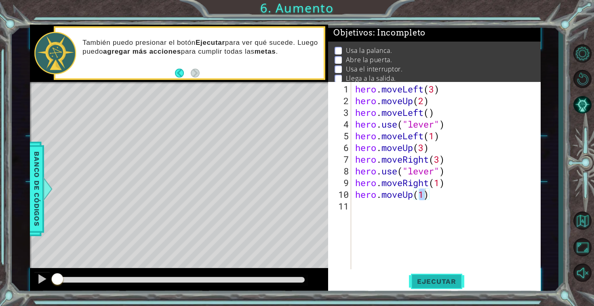
click at [422, 280] on span "Ejecutar" at bounding box center [436, 282] width 55 height 8
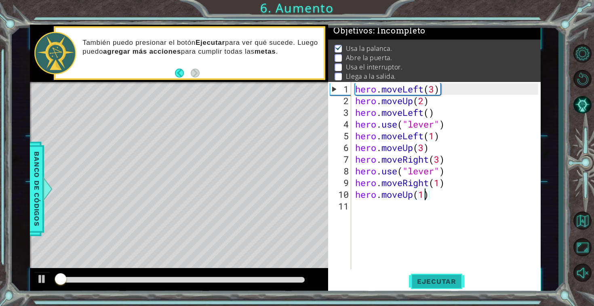
scroll to position [2, 0]
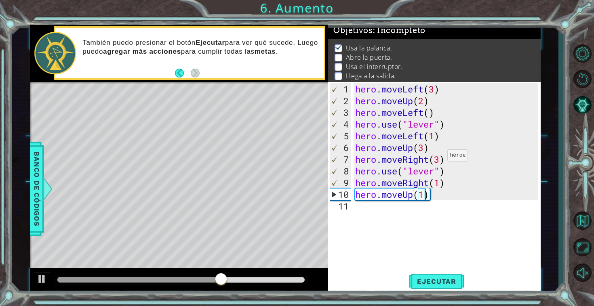
click at [440, 159] on div "hero . moveLeft ( 3 ) hero . moveUp ( 2 ) hero . moveLeft ( ) hero . use ( "lev…" at bounding box center [448, 188] width 189 height 211
click at [438, 149] on div "hero . moveLeft ( 3 ) hero . moveUp ( 2 ) hero . moveLeft ( ) hero . use ( "lev…" at bounding box center [448, 188] width 189 height 211
click at [446, 141] on div "hero . moveLeft ( 3 ) hero . moveUp ( 2 ) hero . moveLeft ( ) hero . use ( "lev…" at bounding box center [448, 188] width 189 height 211
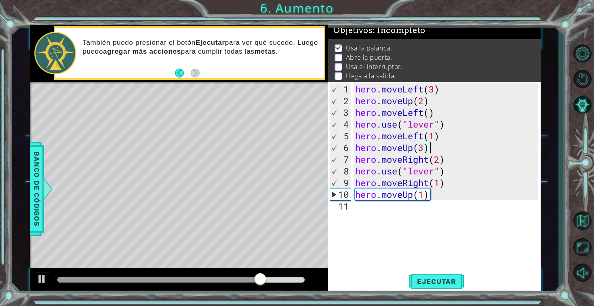
click at [444, 137] on div "hero . moveLeft ( 3 ) hero . moveUp ( 2 ) hero . moveLeft ( ) hero . use ( "lev…" at bounding box center [448, 188] width 189 height 211
type textarea "hero.moveLeft(1)"
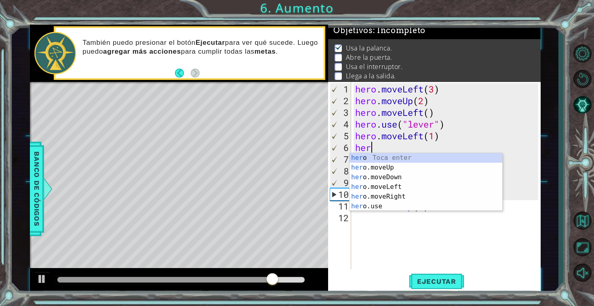
scroll to position [0, 0]
click at [402, 206] on div "her o Toca enter her o.moveUp Toca enter her o.moveDown Toca enter her o.moveLe…" at bounding box center [425, 192] width 153 height 78
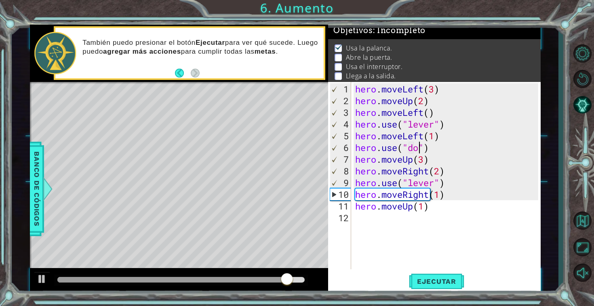
scroll to position [0, 3]
click at [425, 292] on button "Ejecutar" at bounding box center [436, 281] width 55 height 21
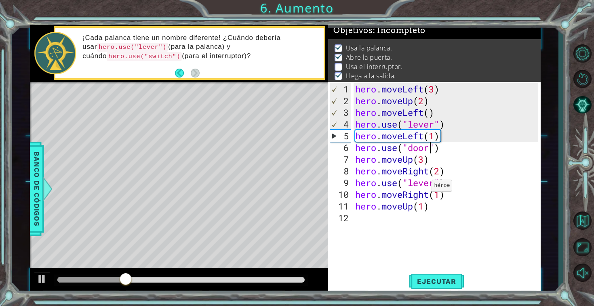
click at [424, 188] on div "hero . moveLeft ( 3 ) hero . moveUp ( 2 ) hero . moveLeft ( ) hero . use ( "lev…" at bounding box center [448, 188] width 189 height 211
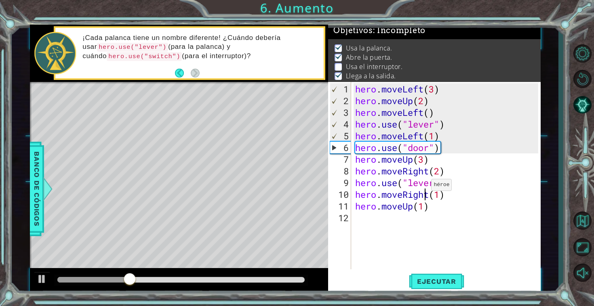
click at [424, 185] on div "hero . moveLeft ( 3 ) hero . moveUp ( 2 ) hero . moveLeft ( ) hero . use ( "lev…" at bounding box center [448, 188] width 189 height 211
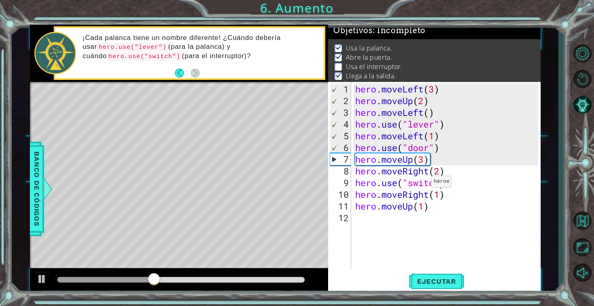
scroll to position [0, 4]
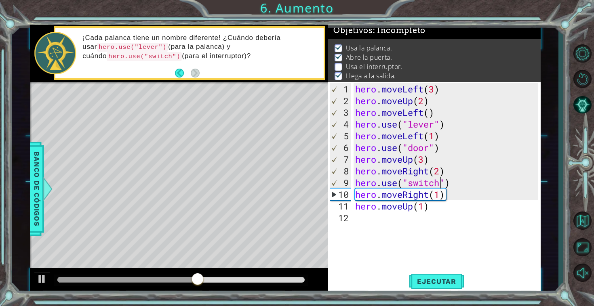
click at [455, 209] on div "hero . moveLeft ( 3 ) hero . moveUp ( 2 ) hero . moveLeft ( ) hero . use ( "lev…" at bounding box center [448, 188] width 189 height 211
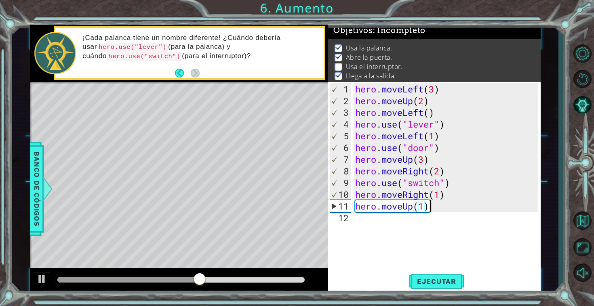
scroll to position [0, 3]
click at [436, 276] on button "Ejecutar" at bounding box center [436, 281] width 55 height 21
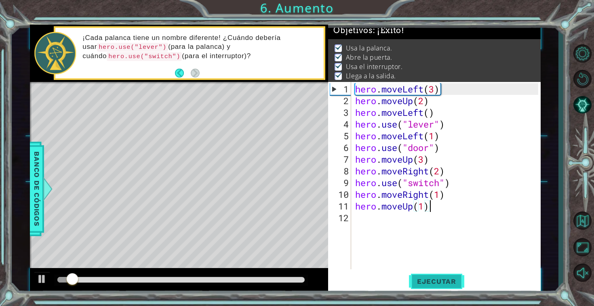
click at [425, 160] on div "hero . moveLeft ( 3 ) hero . moveUp ( 2 ) hero . moveLeft ( ) hero . use ( "lev…" at bounding box center [448, 188] width 189 height 211
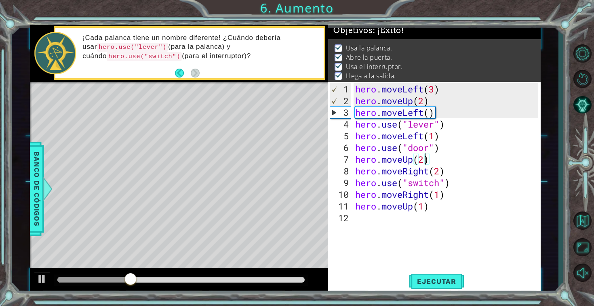
click at [454, 196] on div "hero . moveLeft ( 3 ) hero . moveUp ( 2 ) hero . moveLeft ( ) hero . use ( "lev…" at bounding box center [448, 188] width 189 height 211
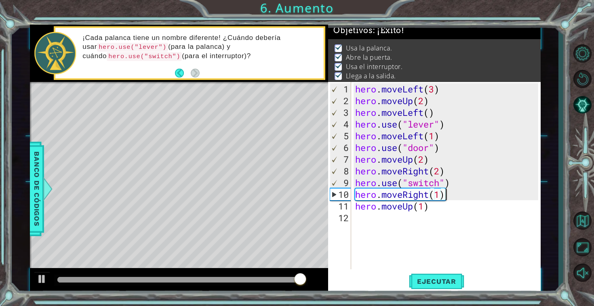
type textarea "hero.moveRight(1)"
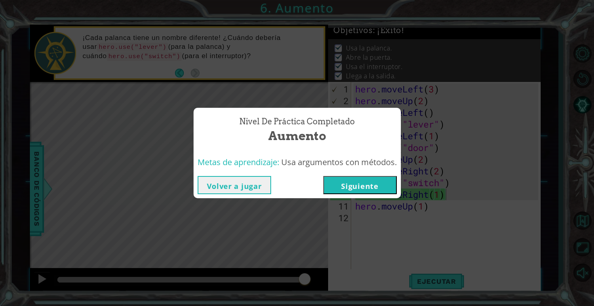
click at [383, 183] on button "Siguiente" at bounding box center [360, 185] width 74 height 18
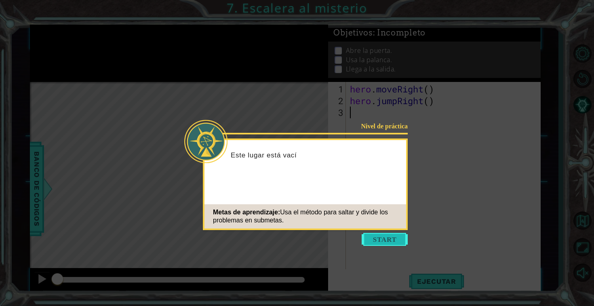
click at [379, 239] on button "Start" at bounding box center [385, 239] width 46 height 13
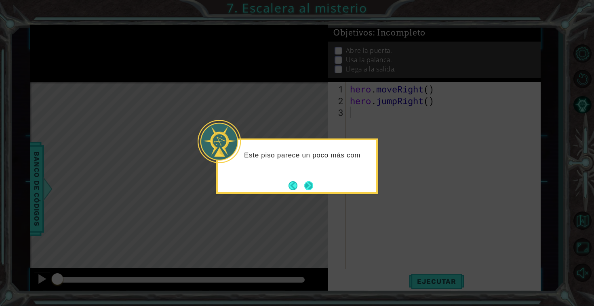
click at [311, 187] on button "Next" at bounding box center [308, 185] width 9 height 9
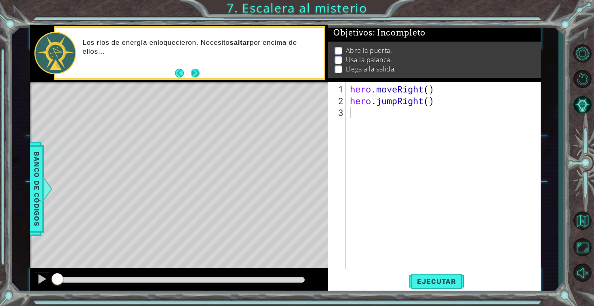
click at [195, 70] on button "Next" at bounding box center [195, 72] width 9 height 9
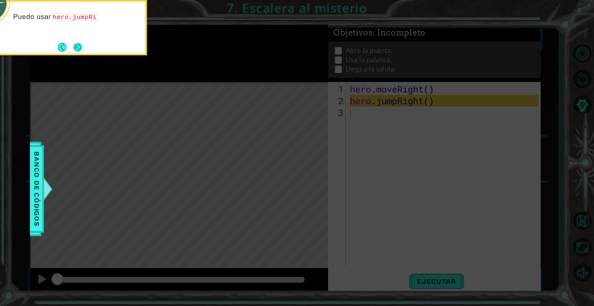
click at [83, 48] on button "Next" at bounding box center [77, 47] width 11 height 11
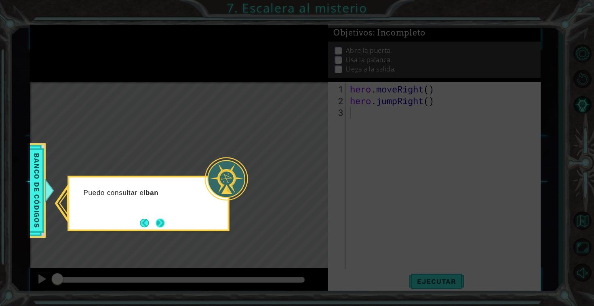
click at [158, 220] on button "Next" at bounding box center [160, 223] width 9 height 9
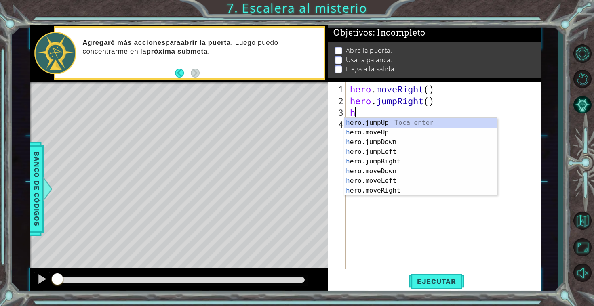
type textarea "her"
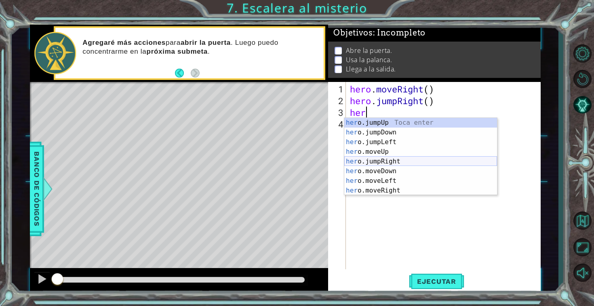
click at [393, 159] on div "her o.jumpUp Toca enter her o.jumpDown Toca enter her o.jumpLeft Toca enter her…" at bounding box center [420, 166] width 153 height 97
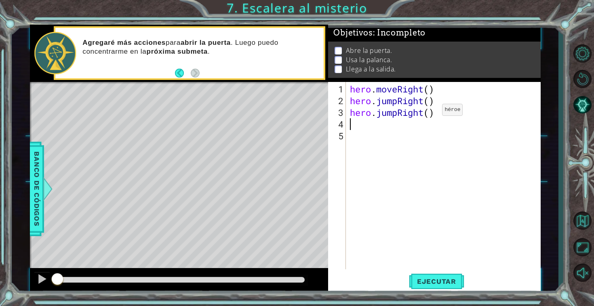
click at [430, 113] on div "hero . moveRight ( ) hero . jumpRight ( ) hero . jumpRight ( )" at bounding box center [445, 188] width 194 height 211
type textarea "hero.jumpRight(2)"
click at [410, 128] on div "hero . moveRight ( ) hero . jumpRight ( ) hero . jumpRight ( 2 )" at bounding box center [445, 188] width 194 height 211
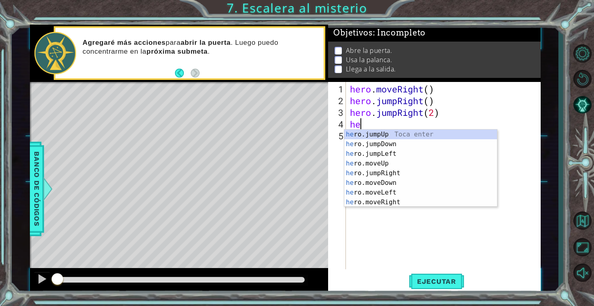
scroll to position [0, 0]
type textarea "hero"
click at [400, 132] on div "hero .jumpUp Toca enter hero .jumpDown Toca enter hero .jumpLeft Toca enter her…" at bounding box center [420, 178] width 153 height 97
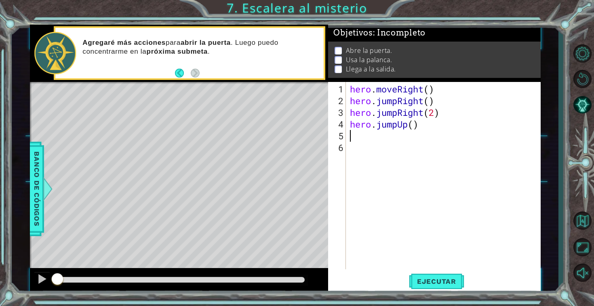
scroll to position [0, 0]
click at [408, 127] on div "hero . moveRight ( ) hero . jumpRight ( ) hero . jumpRight ( 2 ) hero . jumpUp …" at bounding box center [445, 188] width 194 height 211
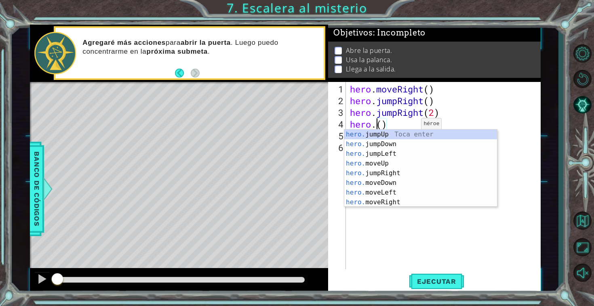
scroll to position [0, 1]
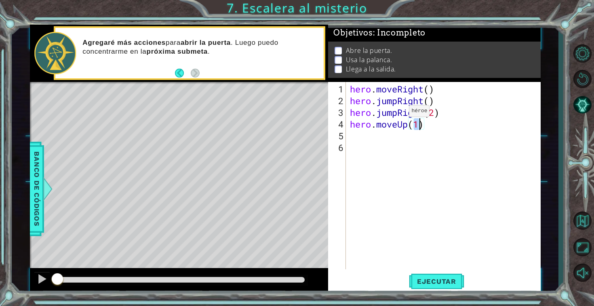
click at [396, 114] on div "hero . moveRight ( ) hero . jumpRight ( ) hero . jumpRight ( 2 ) hero . moveUp …" at bounding box center [445, 188] width 194 height 211
type textarea "hero.moveRight(2)"
click at [460, 160] on div "hero . moveRight ( ) hero . jumpRight ( ) hero . moveRight ( 2 ) hero . moveUp …" at bounding box center [445, 188] width 194 height 211
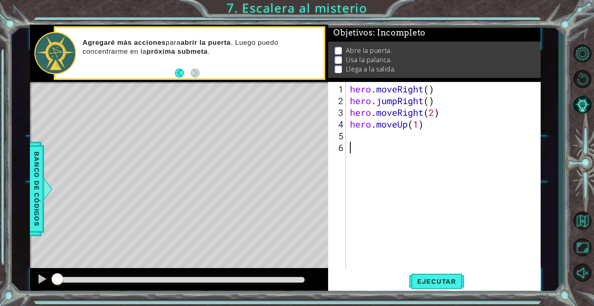
click at [424, 140] on div "hero . moveRight ( ) hero . jumpRight ( ) hero . moveRight ( 2 ) hero . moveUp …" at bounding box center [445, 188] width 194 height 211
type textarea "hero.use("door")"
click at [419, 149] on div "hero . moveRight ( ) hero . jumpRight ( ) hero . moveRight ( 2 ) hero . moveUp …" at bounding box center [445, 188] width 194 height 211
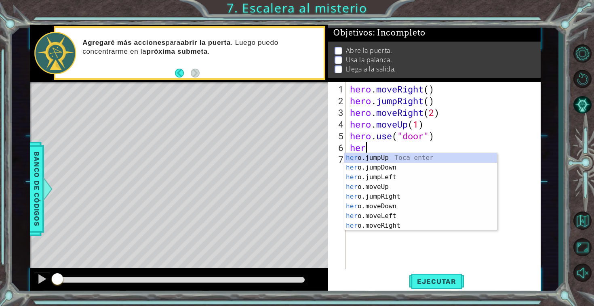
scroll to position [0, 0]
click at [406, 187] on div "her o.jumpUp Toca enter her o.jumpDown Toca enter her o.jumpLeft Toca enter her…" at bounding box center [420, 201] width 153 height 97
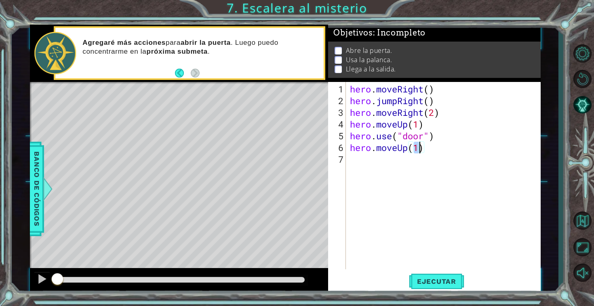
type textarea "hero.moveUp(2)"
click at [402, 168] on div "hero . moveRight ( ) hero . jumpRight ( ) hero . moveRight ( 2 ) hero . moveUp …" at bounding box center [445, 188] width 194 height 211
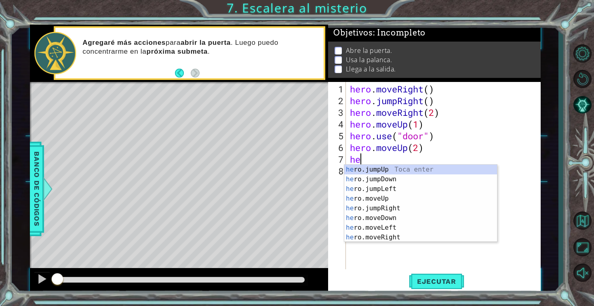
scroll to position [0, 0]
click at [401, 224] on div "her o.jumpUp Toca enter her o.jumpDown Toca enter her o.jumpLeft Toca enter her…" at bounding box center [420, 213] width 153 height 97
type textarea "hero.moveLeft(1)"
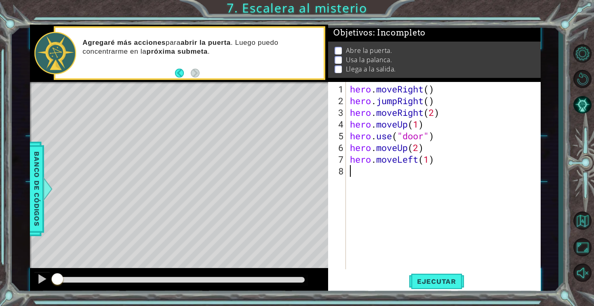
click at [411, 175] on div "hero . moveRight ( ) hero . jumpRight ( ) hero . moveRight ( 2 ) hero . moveUp …" at bounding box center [445, 188] width 194 height 211
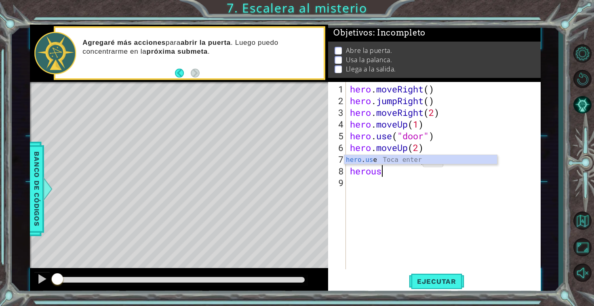
scroll to position [0, 1]
click at [390, 160] on div "hero . us e Toca enter" at bounding box center [420, 169] width 153 height 29
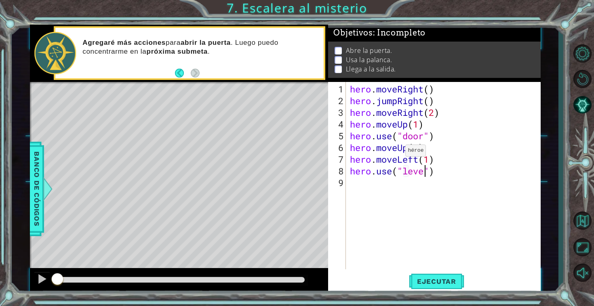
scroll to position [0, 3]
click at [434, 284] on span "Ejecutar" at bounding box center [436, 282] width 55 height 8
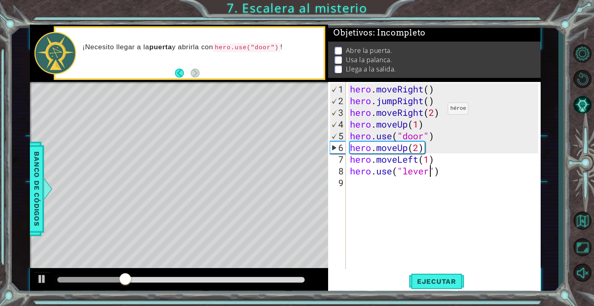
click at [436, 112] on div "hero . moveRight ( ) hero . jumpRight ( ) hero . moveRight ( 2 ) hero . moveUp …" at bounding box center [445, 188] width 194 height 211
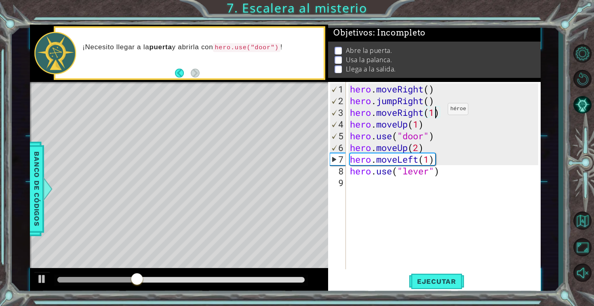
scroll to position [0, 4]
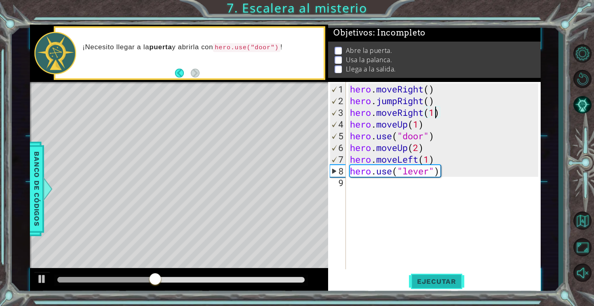
type textarea "hero.moveRight(1)"
click at [413, 272] on button "Ejecutar" at bounding box center [436, 281] width 55 height 21
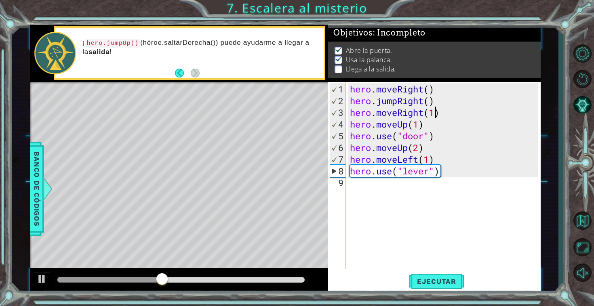
click at [397, 184] on div "hero . moveRight ( ) hero . jumpRight ( ) hero . moveRight ( 1 ) hero . moveUp …" at bounding box center [445, 188] width 194 height 211
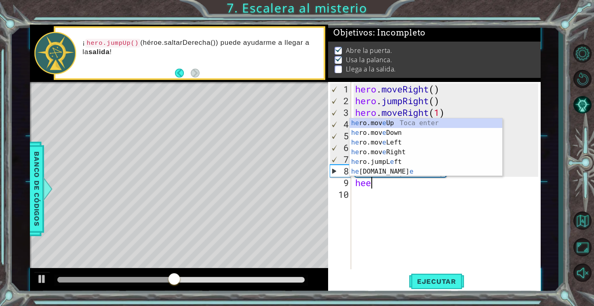
type textarea "he"
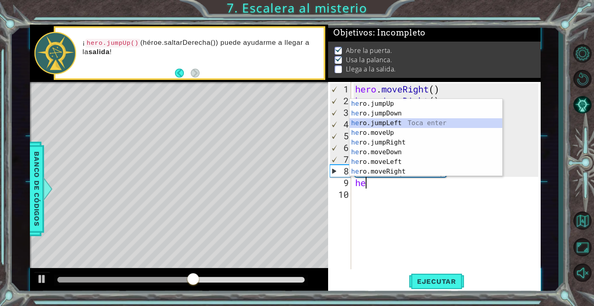
click at [408, 125] on div "he ro.jumpUp Toca enter he ro.jumpDown Toca enter he ro.jumpLeft Toca enter he …" at bounding box center [425, 147] width 153 height 97
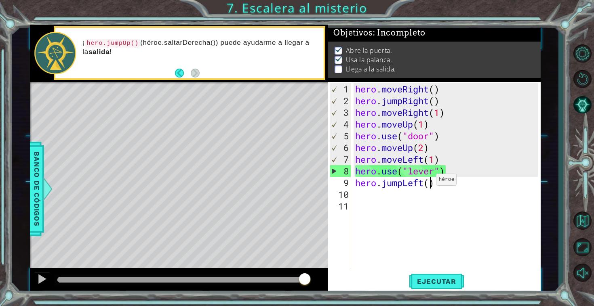
click at [429, 183] on div "hero . moveRight ( ) hero . jumpRight ( ) hero . moveRight ( 1 ) hero . moveUp …" at bounding box center [448, 188] width 189 height 211
type textarea "hero.jumpLeft(2)"
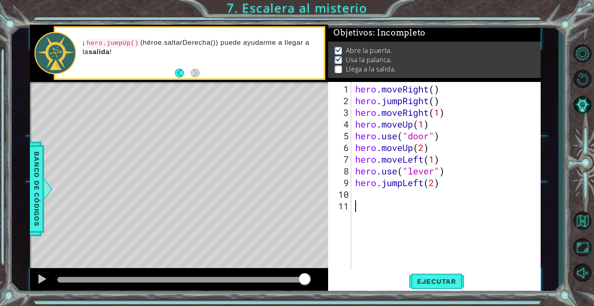
click at [400, 203] on div "hero . moveRight ( ) hero . jumpRight ( ) hero . moveRight ( 1 ) hero . moveUp …" at bounding box center [448, 188] width 189 height 211
click at [399, 200] on div "hero . moveRight ( ) hero . jumpRight ( ) hero . moveRight ( 1 ) hero . moveUp …" at bounding box center [448, 188] width 189 height 211
click at [399, 199] on div "hero . moveRight ( ) hero . jumpRight ( ) hero . moveRight ( 1 ) hero . moveUp …" at bounding box center [448, 188] width 189 height 211
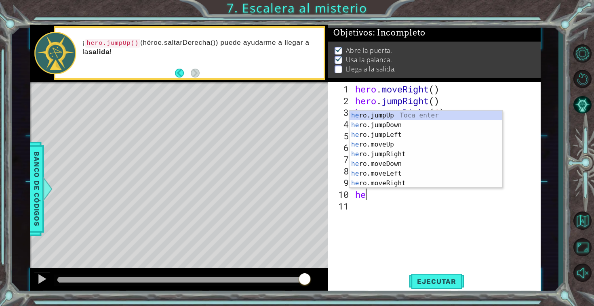
type textarea "her"
click at [404, 114] on div "her o.jumpUp Toca enter her o.jumpDown Toca enter her o.jumpLeft Toca enter her…" at bounding box center [425, 159] width 153 height 97
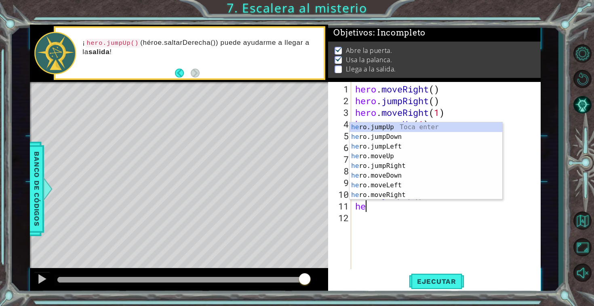
type textarea "her"
click at [403, 167] on div "her o.jumpUp Toca enter her o.jumpDown Toca enter her o.jumpLeft Toca enter her…" at bounding box center [425, 170] width 153 height 97
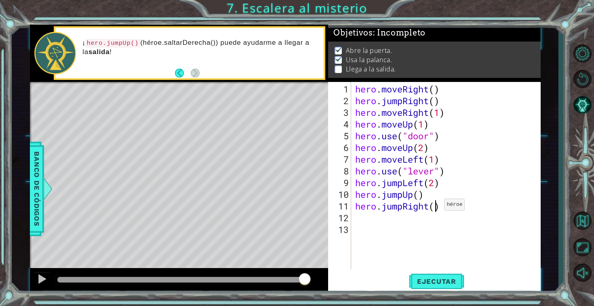
click at [437, 208] on div "hero . moveRight ( ) hero . jumpRight ( ) hero . moveRight ( 1 ) hero . moveUp …" at bounding box center [448, 188] width 189 height 211
type textarea "hero.jumpRight(3)"
click at [425, 282] on span "Ejecutar" at bounding box center [436, 282] width 55 height 8
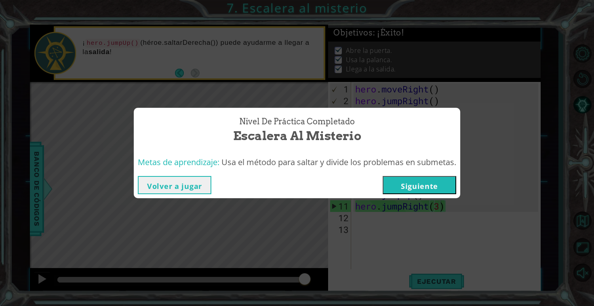
click at [426, 188] on button "Siguiente" at bounding box center [420, 185] width 74 height 18
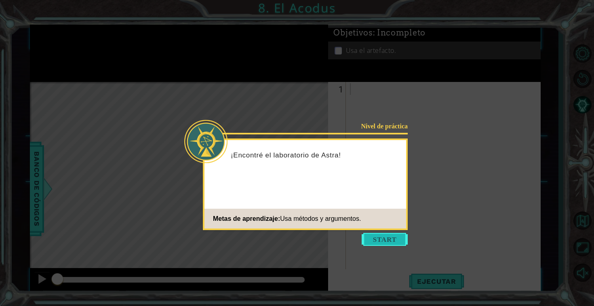
click at [380, 237] on button "Start" at bounding box center [385, 239] width 46 height 13
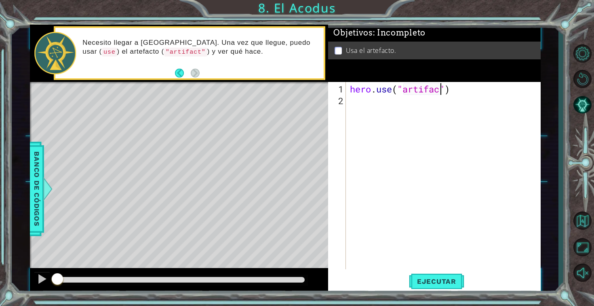
scroll to position [0, 4]
type textarea "hero.use("artifact")"
click at [418, 284] on span "Ejecutar" at bounding box center [436, 282] width 55 height 8
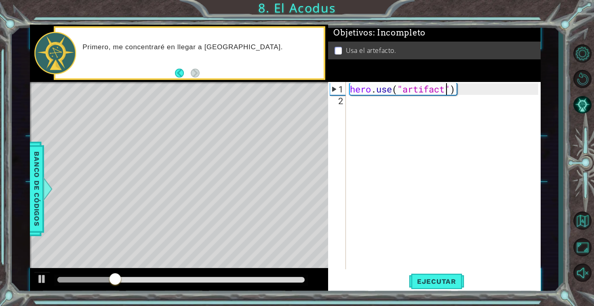
click at [402, 97] on div "hero . use ( "artifact" )" at bounding box center [445, 188] width 194 height 211
click at [349, 87] on div "hero . use ( "artifact" )" at bounding box center [445, 188] width 194 height 211
type textarea "hero.use("artifact")"
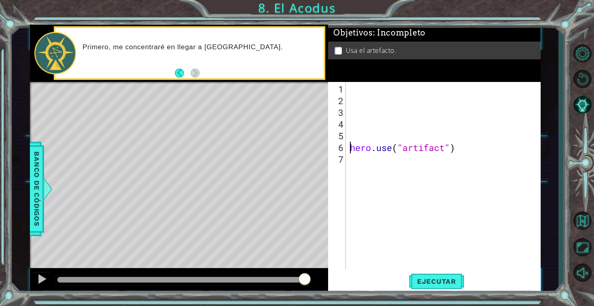
click at [353, 86] on div "hero . use ( "artifact" )" at bounding box center [445, 188] width 194 height 211
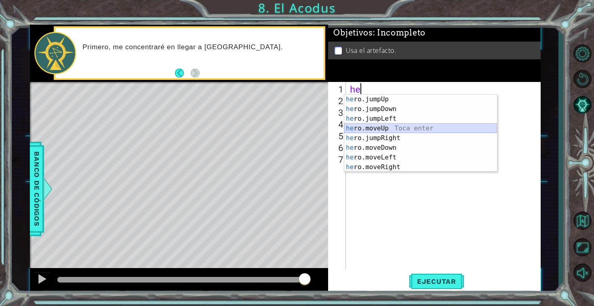
click at [392, 126] on div "he ro.jumpUp Toca enter he ro.jumpDown Toca enter he ro.jumpLeft Toca enter he …" at bounding box center [420, 143] width 153 height 97
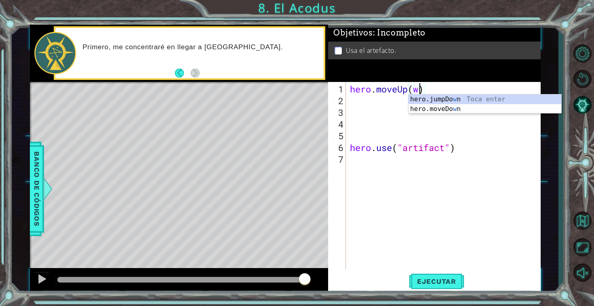
scroll to position [0, 3]
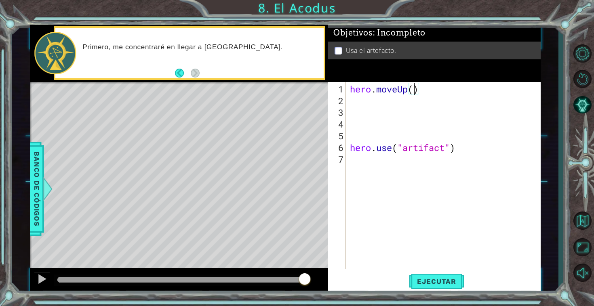
type textarea "hero.moveUp(2)"
click at [384, 133] on div "hero . moveUp ( 2 ) hero . use ( "artifact" )" at bounding box center [445, 188] width 194 height 211
click at [381, 105] on div "hero . moveUp ( 2 ) hero . use ( "artifact" )" at bounding box center [445, 188] width 194 height 211
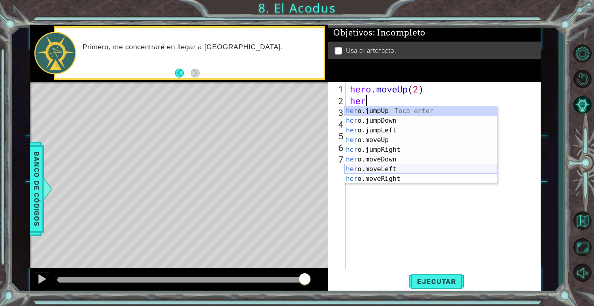
click at [389, 167] on div "her o.jumpUp Toca enter her o.jumpDown Toca enter her o.jumpLeft Toca enter her…" at bounding box center [420, 154] width 153 height 97
type textarea "hero.moveLeft(1)"
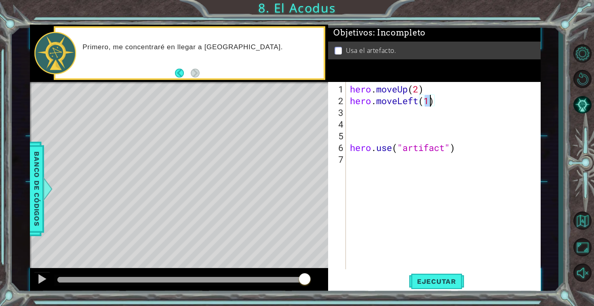
click at [388, 114] on div "hero . moveUp ( 2 ) hero . moveLeft ( 1 ) hero . use ( "artifact" )" at bounding box center [445, 188] width 194 height 211
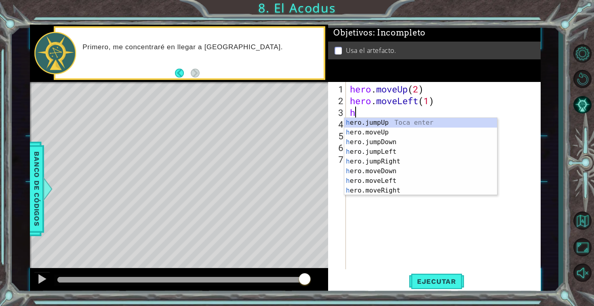
type textarea "he"
click at [394, 131] on div "he ro.jumpUp Toca enter he ro.jumpDown Toca enter he ro.jumpLeft Toca enter he …" at bounding box center [420, 166] width 153 height 97
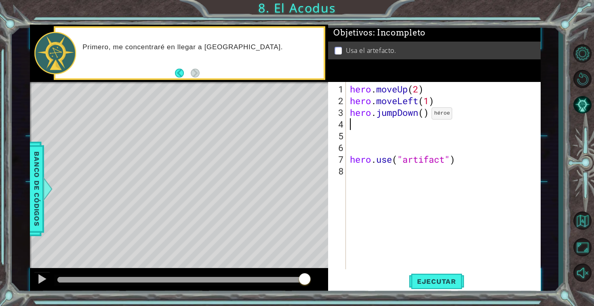
click at [423, 114] on div "hero . moveUp ( 2 ) hero . moveLeft ( 1 ) hero . jumpDown ( ) hero . use ( "art…" at bounding box center [445, 188] width 194 height 211
click at [398, 114] on div "hero . moveUp ( 2 ) hero . moveLeft ( 1 ) hero . jumpDown ( ) hero . use ( "art…" at bounding box center [445, 188] width 194 height 211
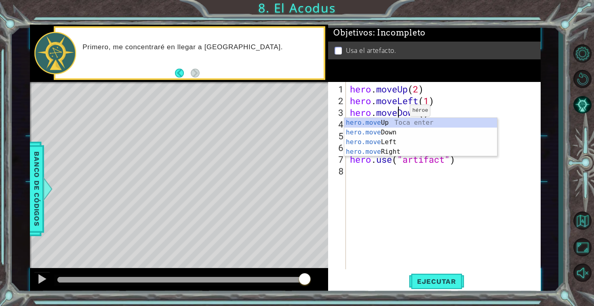
scroll to position [0, 2]
click at [425, 112] on div "hero . moveUp ( 2 ) hero . moveLeft ( 1 ) hero . moveDown ( ) hero . use ( "art…" at bounding box center [445, 188] width 194 height 211
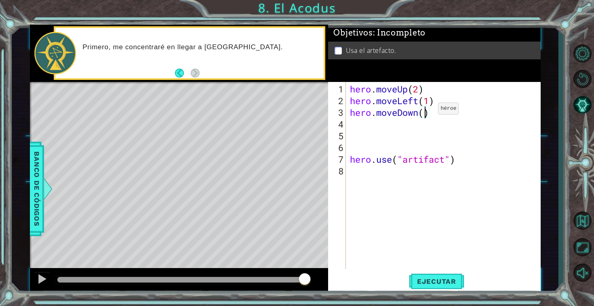
type textarea "hero.moveDown(2)"
click at [416, 120] on div "hero . moveUp ( 2 ) hero . moveLeft ( 1 ) hero . moveDown ( 2 ) hero . use ( "a…" at bounding box center [445, 188] width 194 height 211
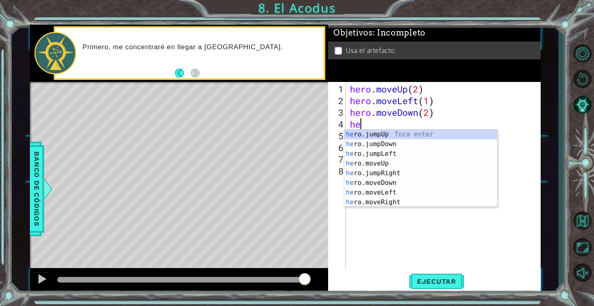
scroll to position [0, 0]
type textarea "hero"
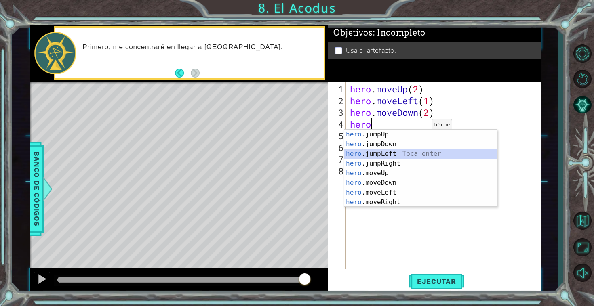
click at [420, 155] on div "hero .jumpUp Toca enter hero .jumpDown Toca enter hero .jumpLeft Toca enter her…" at bounding box center [420, 178] width 153 height 97
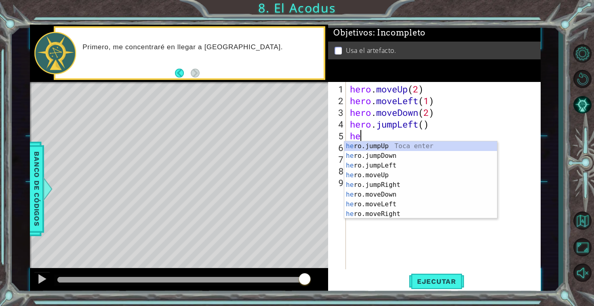
scroll to position [0, 0]
click at [403, 171] on div "her o.jumpUp Toca enter her o.jumpDown Toca enter her o.jumpLeft Toca enter her…" at bounding box center [420, 189] width 153 height 97
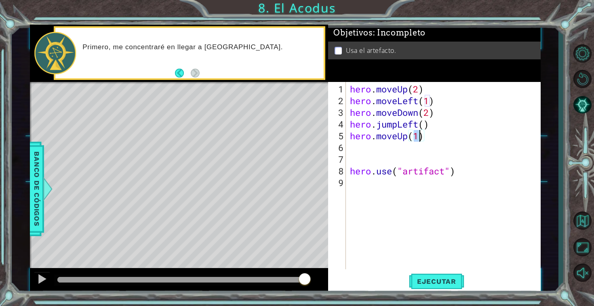
type textarea "hero.moveUp(2)"
click at [391, 154] on div "hero . moveUp ( 2 ) hero . moveLeft ( 1 ) hero . moveDown ( 2 ) hero . jumpLeft…" at bounding box center [445, 188] width 194 height 211
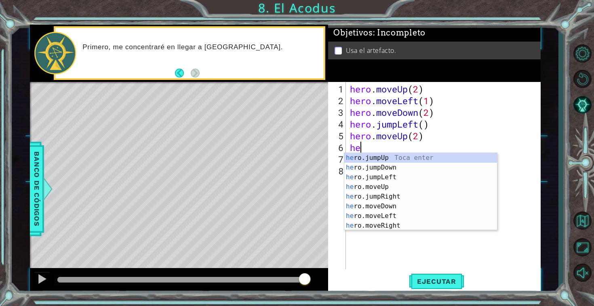
type textarea "her"
click at [389, 195] on div "her o.jumpUp Toca enter her o.jumpDown Toca enter her o.jumpLeft Toca enter her…" at bounding box center [420, 201] width 153 height 97
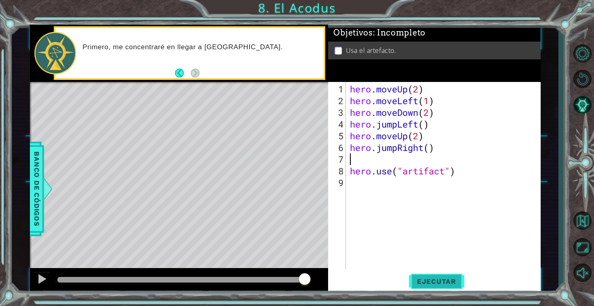
click at [419, 282] on span "Ejecutar" at bounding box center [436, 282] width 55 height 8
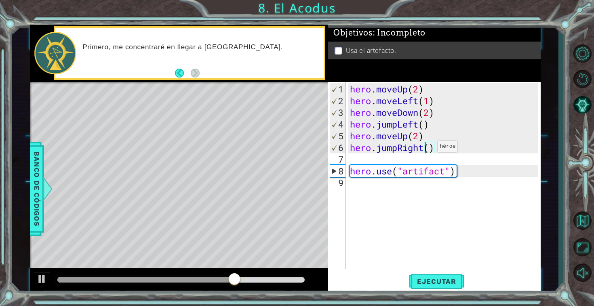
click at [425, 150] on div "hero . moveUp ( 2 ) hero . moveLeft ( 1 ) hero . moveDown ( 2 ) hero . jumpLeft…" at bounding box center [445, 188] width 194 height 211
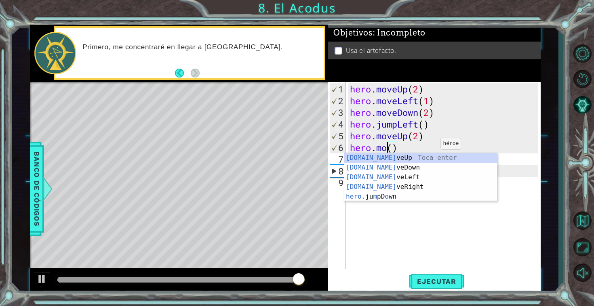
scroll to position [0, 2]
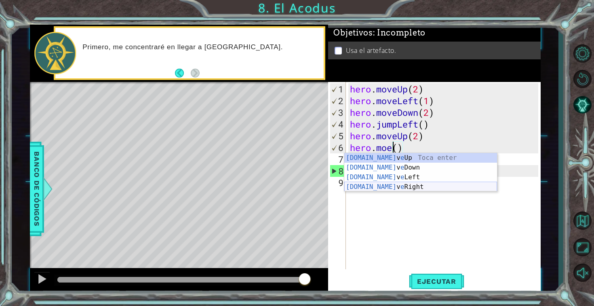
click at [421, 184] on div "[DOMAIN_NAME] v e Up Toca enter [DOMAIN_NAME] v e Down Toca enter [DOMAIN_NAME]…" at bounding box center [420, 182] width 153 height 58
type textarea "hero.moveRight(1)"
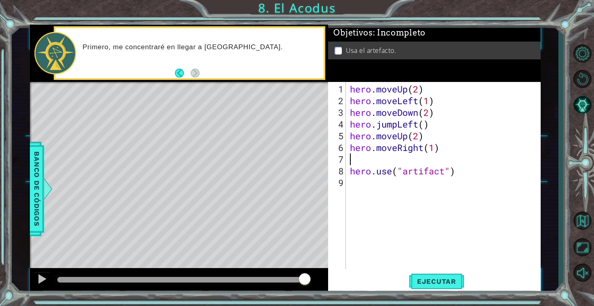
click at [432, 163] on div "hero . moveUp ( 2 ) hero . moveLeft ( 1 ) hero . moveDown ( 2 ) hero . jumpLeft…" at bounding box center [445, 188] width 194 height 211
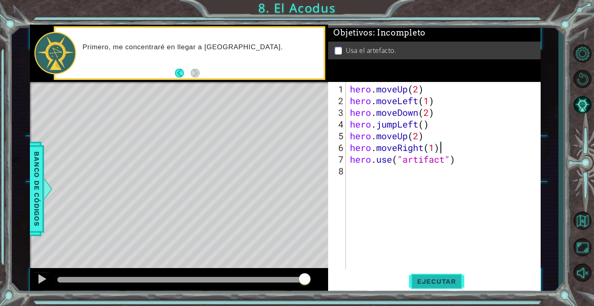
type textarea "hero.moveRight(1)"
click at [430, 283] on span "Ejecutar" at bounding box center [436, 282] width 55 height 8
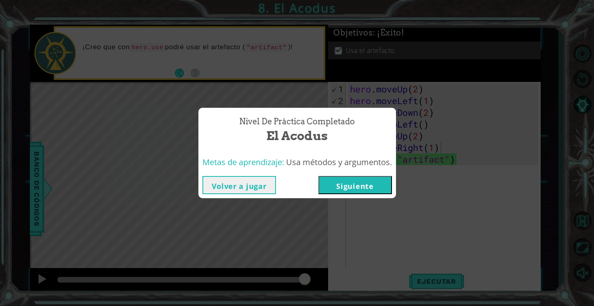
click at [383, 192] on button "Siguiente" at bounding box center [355, 185] width 74 height 18
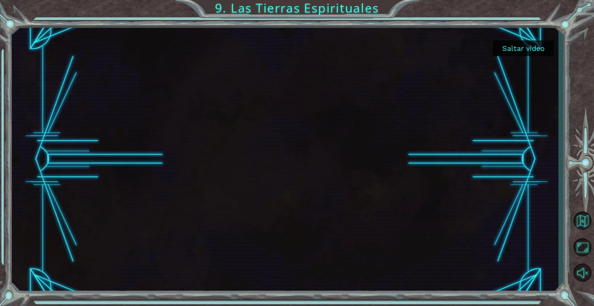
click at [517, 46] on button "Saltar video" at bounding box center [523, 48] width 61 height 16
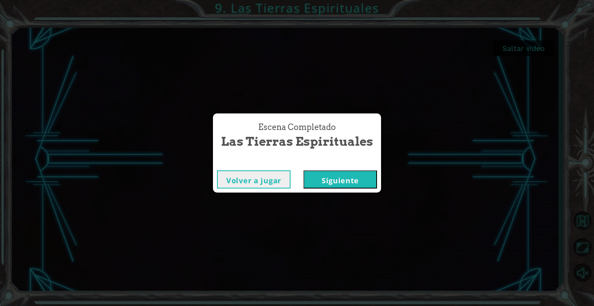
click at [332, 188] on button "Siguiente" at bounding box center [340, 179] width 74 height 18
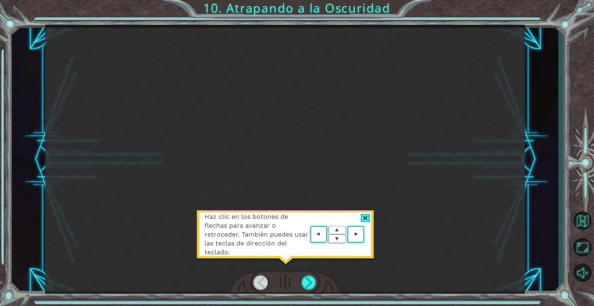
click at [366, 235] on area at bounding box center [366, 235] width 0 height 0
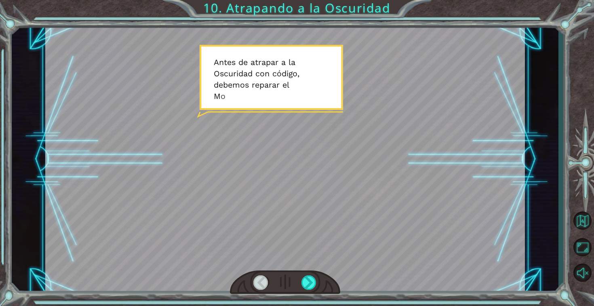
click at [314, 274] on div at bounding box center [285, 283] width 110 height 24
click at [312, 282] on div at bounding box center [308, 283] width 15 height 15
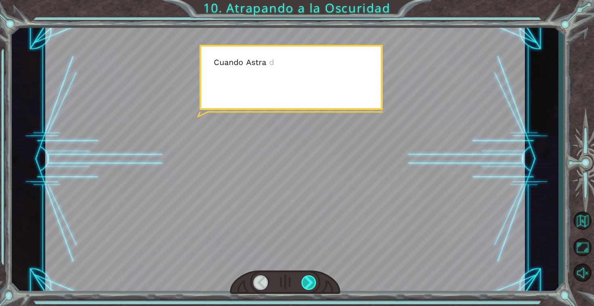
click at [312, 282] on div at bounding box center [308, 283] width 15 height 15
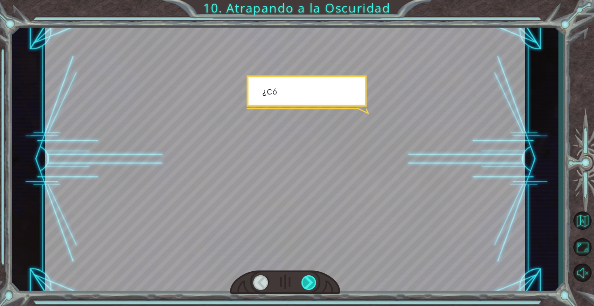
click at [312, 282] on div at bounding box center [308, 283] width 15 height 15
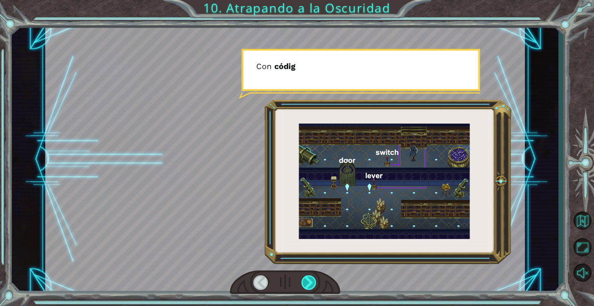
click at [312, 282] on div at bounding box center [308, 283] width 15 height 15
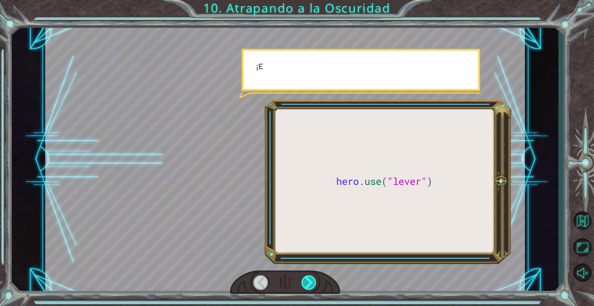
click at [312, 282] on div at bounding box center [308, 283] width 15 height 15
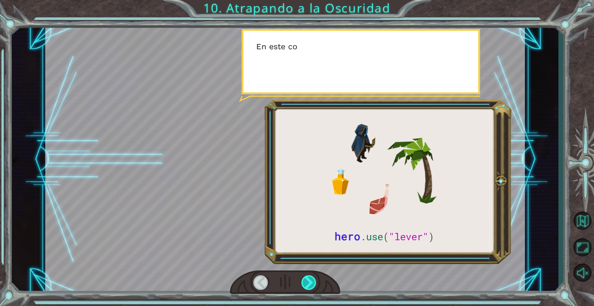
click at [312, 282] on div at bounding box center [308, 283] width 15 height 15
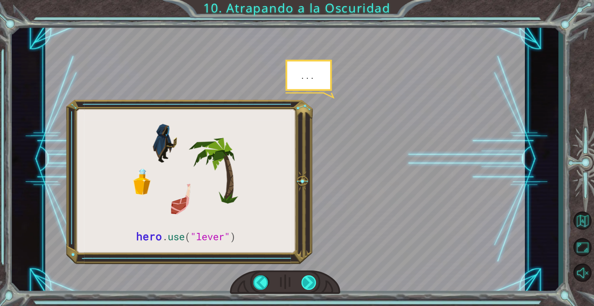
click at [312, 282] on div at bounding box center [308, 283] width 15 height 15
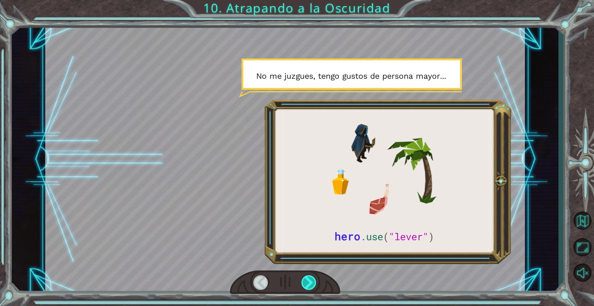
click at [312, 282] on div at bounding box center [308, 283] width 15 height 15
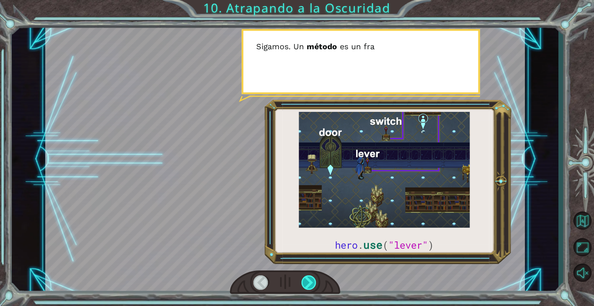
click at [312, 282] on div at bounding box center [308, 283] width 15 height 15
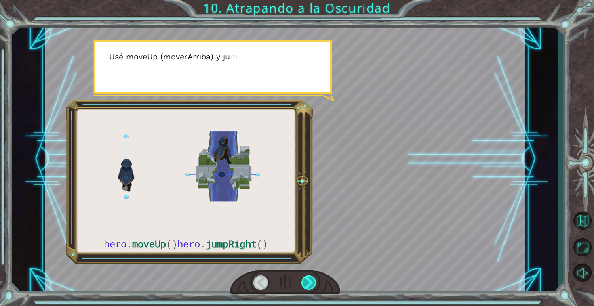
click at [312, 282] on div at bounding box center [308, 283] width 15 height 15
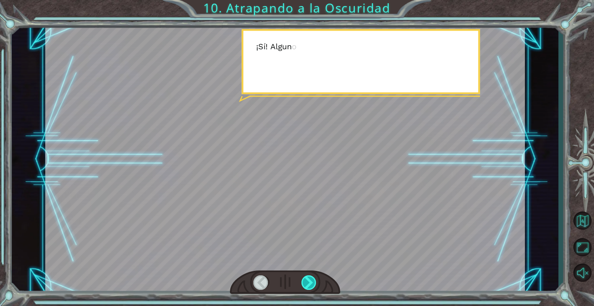
click at [312, 282] on div at bounding box center [308, 283] width 15 height 15
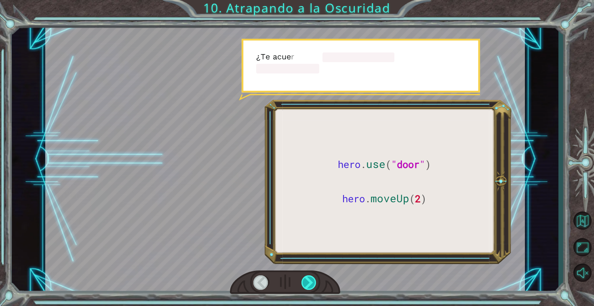
click at [312, 282] on div at bounding box center [308, 283] width 15 height 15
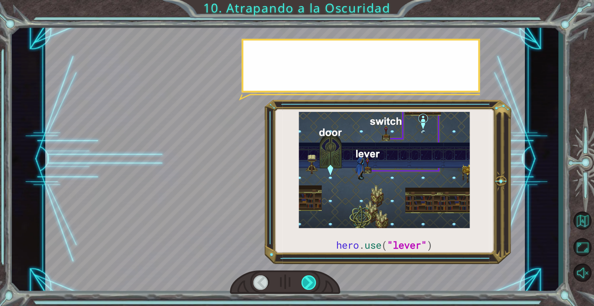
click at [312, 282] on div at bounding box center [308, 283] width 15 height 15
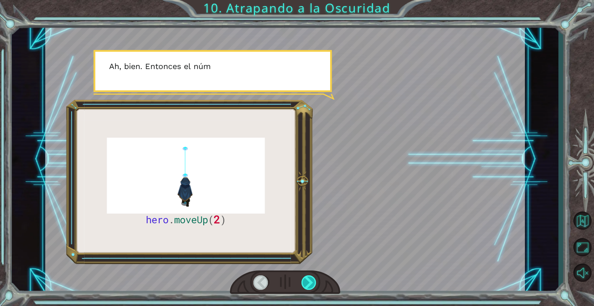
click at [312, 282] on div at bounding box center [308, 283] width 15 height 15
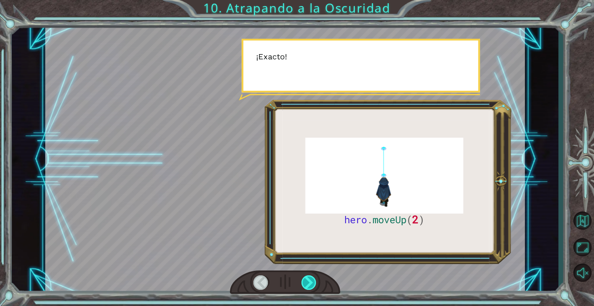
click at [312, 282] on div at bounding box center [308, 283] width 15 height 15
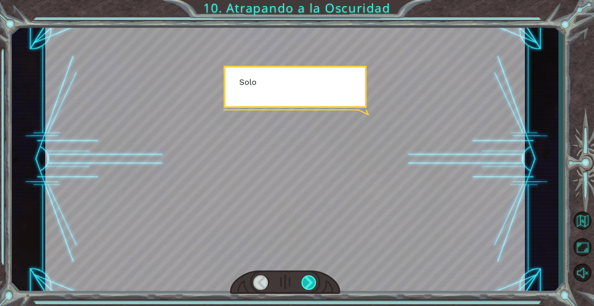
click at [312, 282] on div at bounding box center [308, 283] width 15 height 15
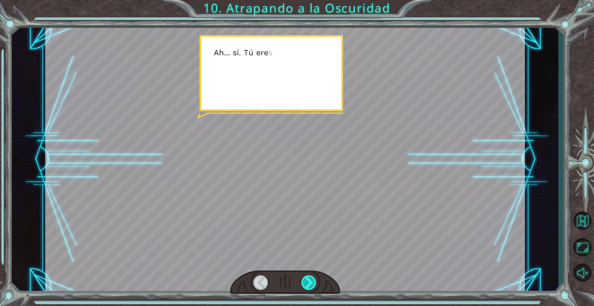
click at [312, 282] on div at bounding box center [308, 283] width 15 height 15
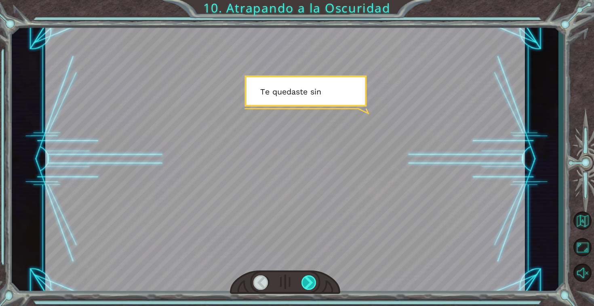
click at [312, 282] on div at bounding box center [308, 283] width 15 height 15
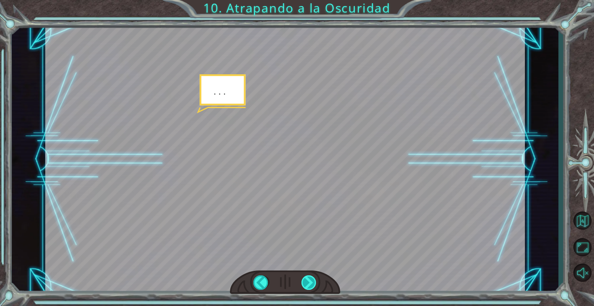
click at [312, 282] on div at bounding box center [308, 283] width 15 height 15
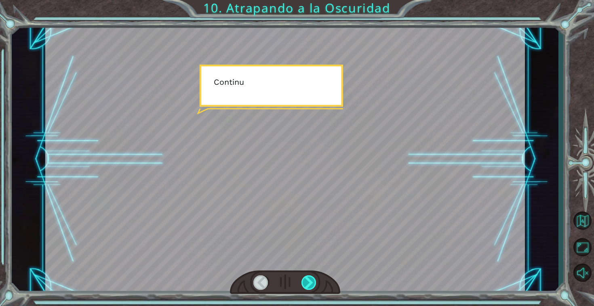
click at [312, 282] on div at bounding box center [308, 283] width 15 height 15
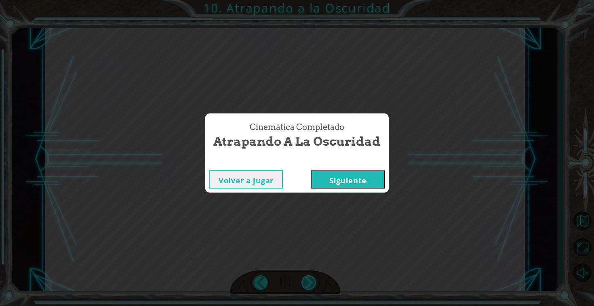
click at [312, 282] on div "Cinemática Completado Atrapando a la Oscuridad Volver a jugar [GEOGRAPHIC_DATA]" at bounding box center [297, 153] width 594 height 306
click at [329, 189] on button "Siguiente" at bounding box center [348, 179] width 74 height 18
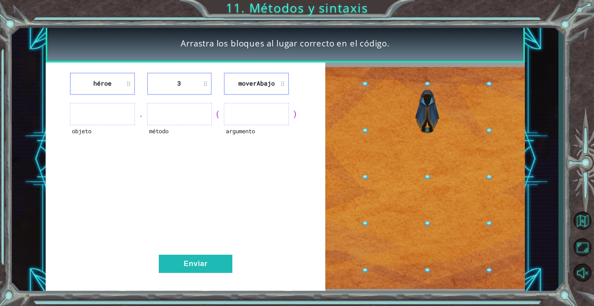
click at [139, 109] on div "." at bounding box center [141, 113] width 12 height 11
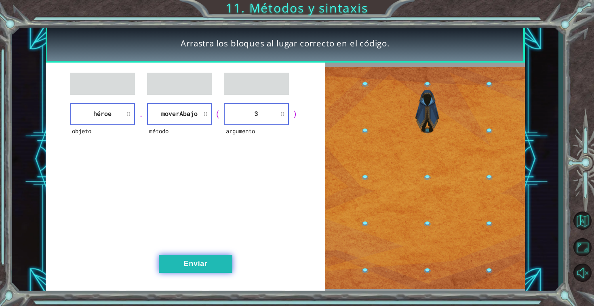
click at [209, 257] on button "Enviar" at bounding box center [196, 264] width 74 height 18
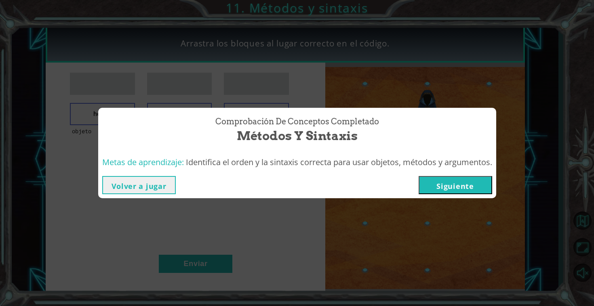
click at [460, 186] on button "Siguiente" at bounding box center [456, 185] width 74 height 18
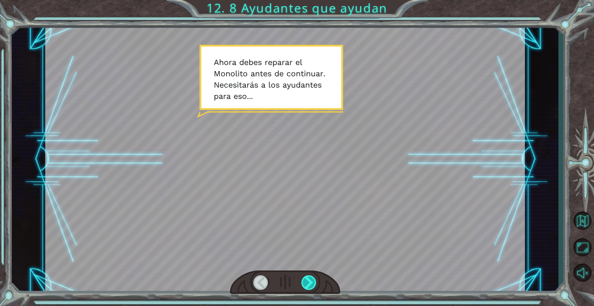
click at [311, 281] on div at bounding box center [308, 283] width 15 height 15
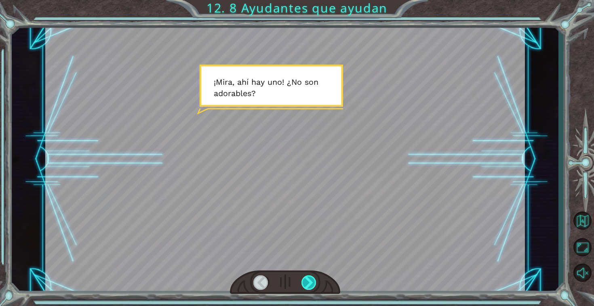
click at [311, 281] on div at bounding box center [308, 283] width 15 height 15
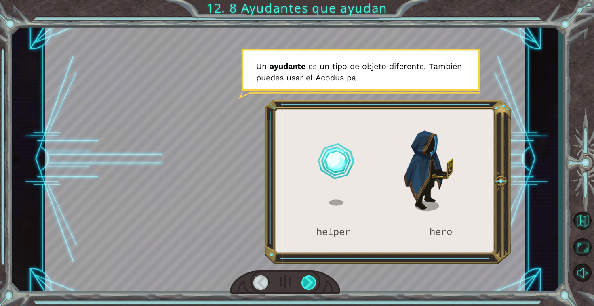
click at [311, 281] on div at bounding box center [308, 283] width 15 height 15
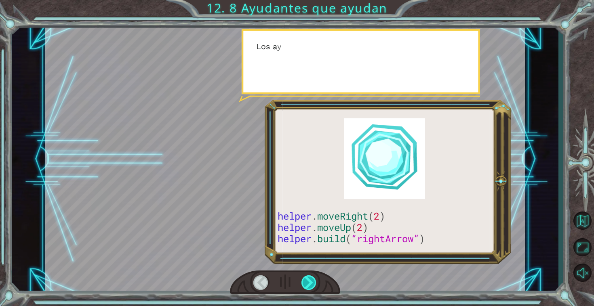
click at [311, 281] on div at bounding box center [308, 283] width 15 height 15
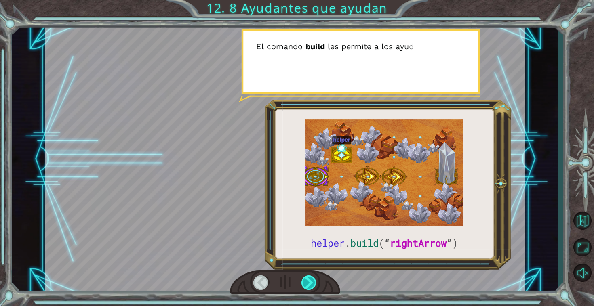
click at [311, 281] on div at bounding box center [308, 283] width 15 height 15
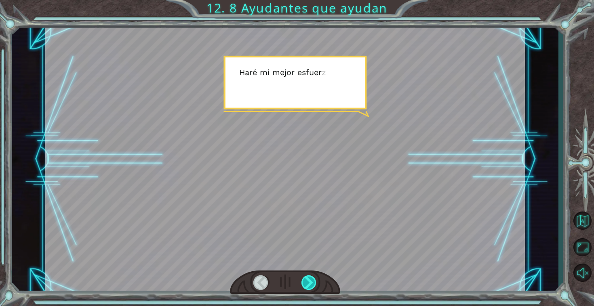
click at [311, 281] on div at bounding box center [308, 283] width 15 height 15
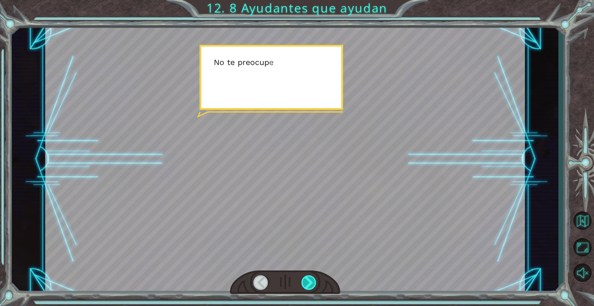
click at [311, 281] on div at bounding box center [308, 283] width 15 height 15
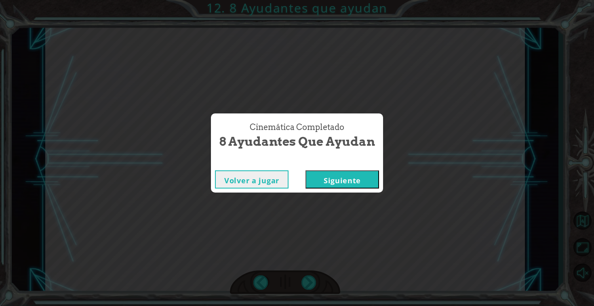
click at [343, 184] on button "Siguiente" at bounding box center [342, 179] width 74 height 18
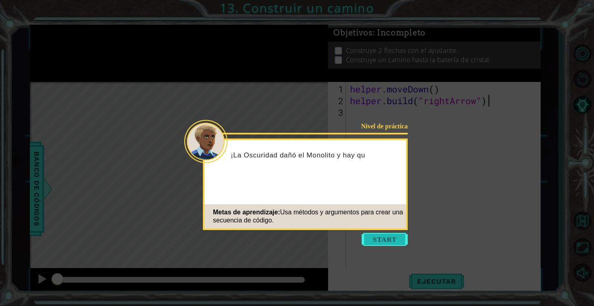
click at [376, 244] on button "Start" at bounding box center [385, 239] width 46 height 13
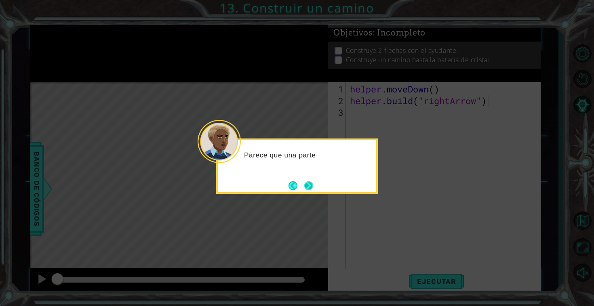
click at [307, 186] on button "Next" at bounding box center [308, 185] width 9 height 9
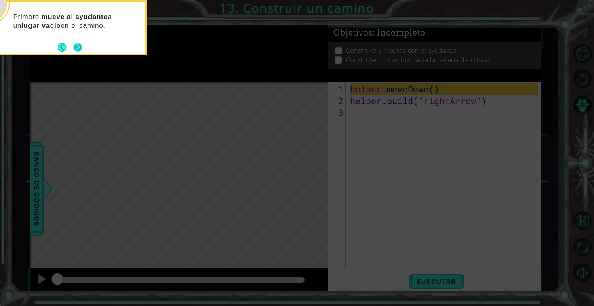
click at [81, 47] on button "Next" at bounding box center [77, 46] width 9 height 9
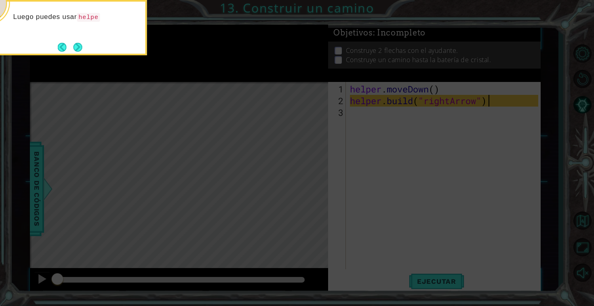
click at [81, 47] on button "Next" at bounding box center [77, 46] width 9 height 9
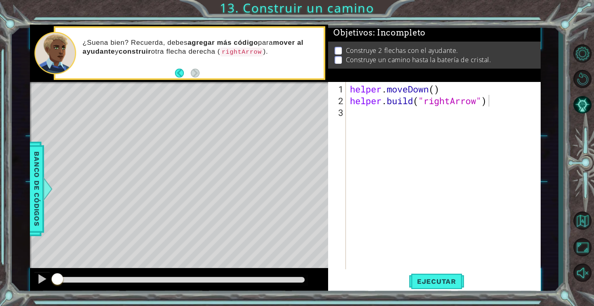
click at [81, 47] on div "¿Suena bien? Recuerda, debes agregar más código para mover al ayudante y constr…" at bounding box center [200, 53] width 247 height 38
click at [587, 224] on button "Volver al mapa" at bounding box center [581, 220] width 23 height 23
